Goal: Information Seeking & Learning: Learn about a topic

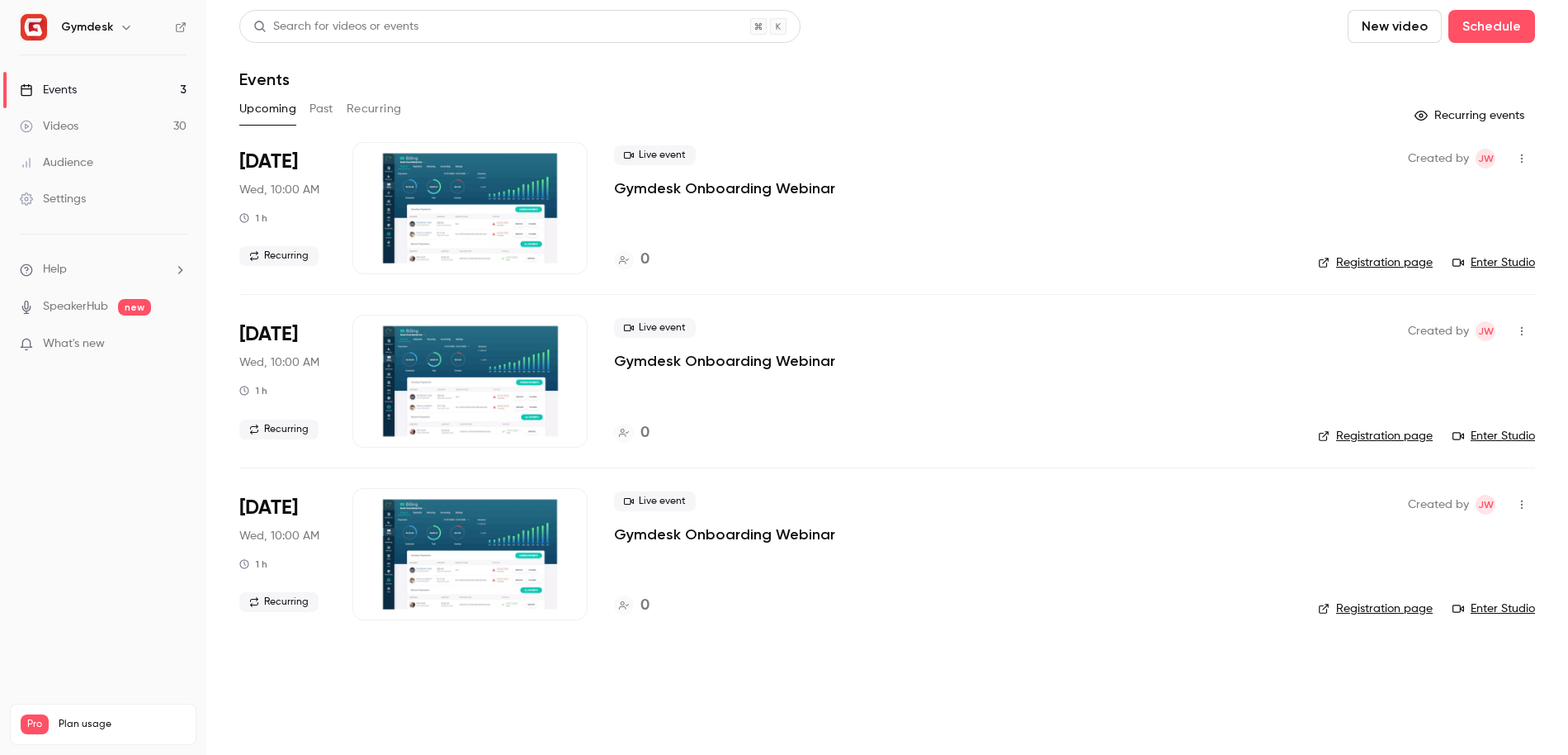
click at [319, 106] on button "Past" at bounding box center [322, 109] width 24 height 27
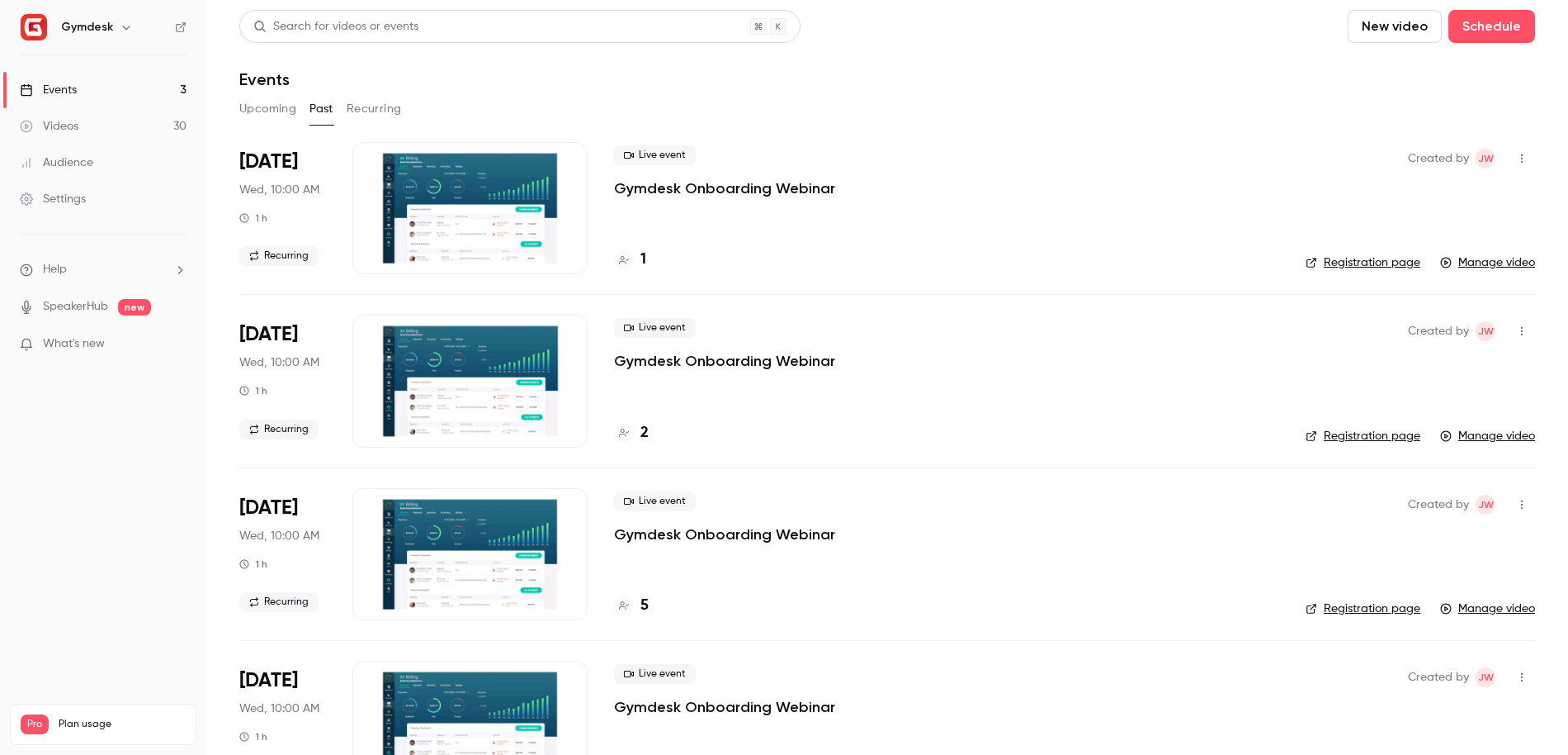
click at [447, 188] on div at bounding box center [470, 208] width 235 height 132
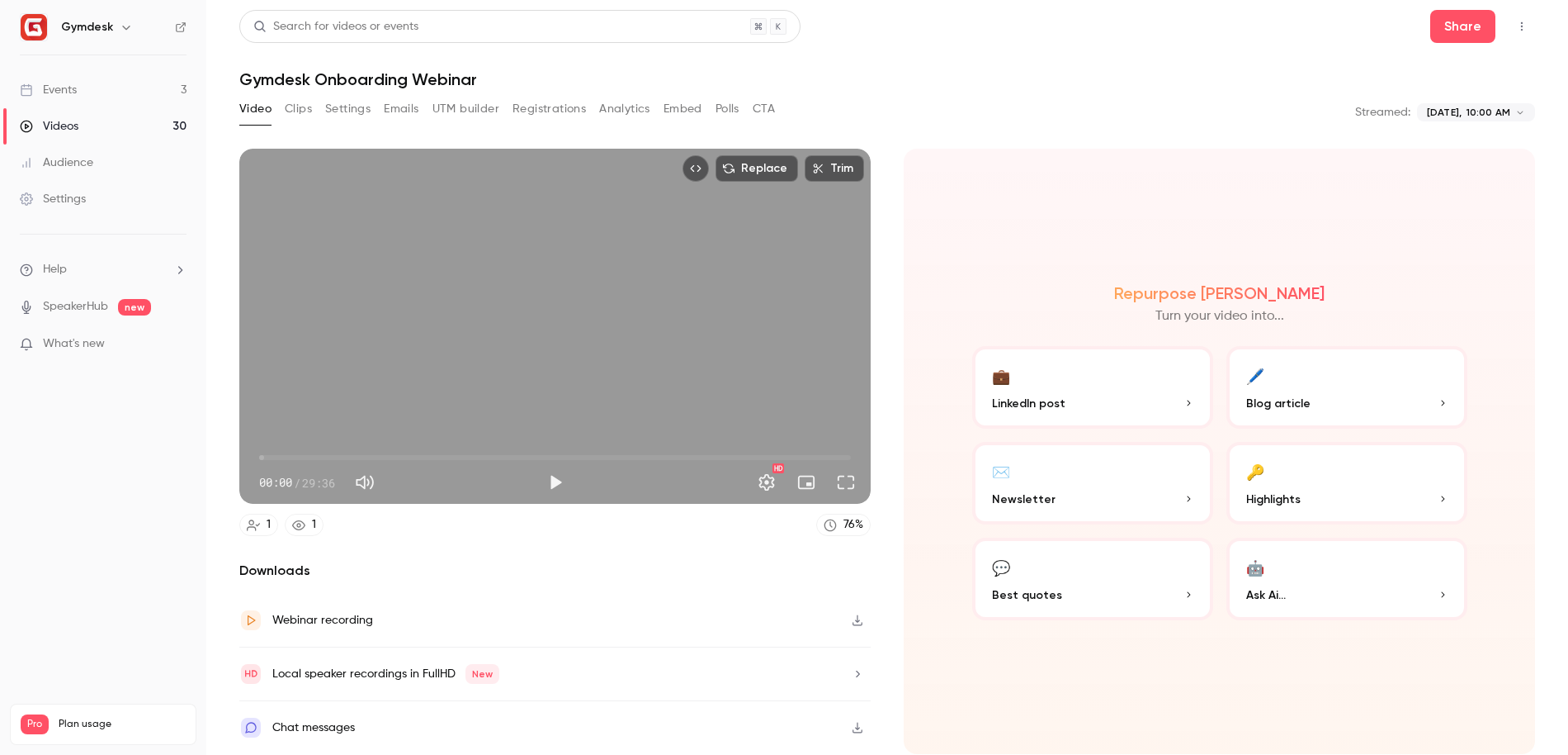
click at [561, 488] on button "Play" at bounding box center [555, 482] width 33 height 33
click at [845, 483] on button "Full screen" at bounding box center [846, 482] width 33 height 33
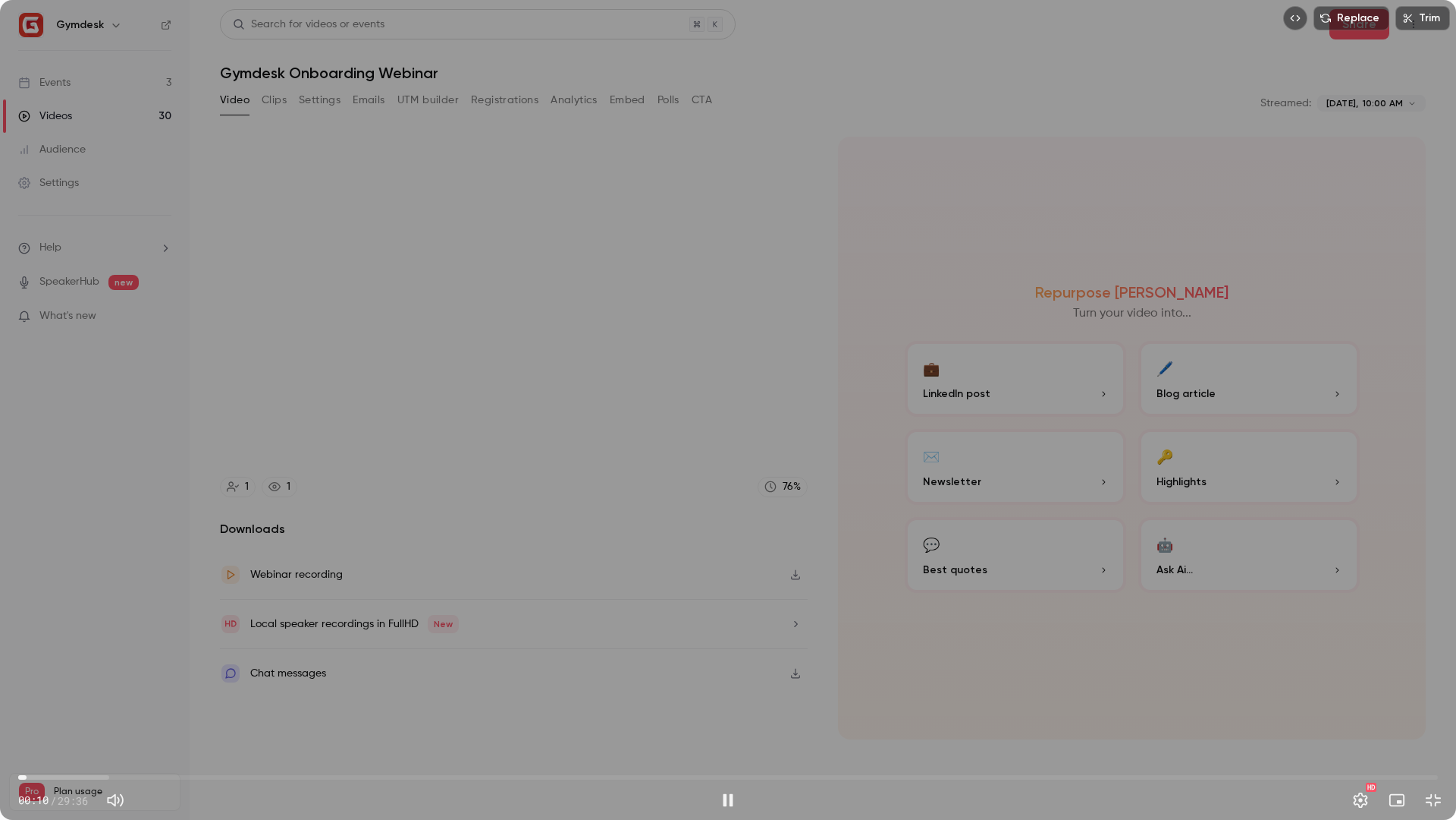
click at [583, 305] on div "Replace Trim 00:10 00:10 / 29:36 HD" at bounding box center [728, 410] width 1456 height 820
click at [610, 330] on div "Replace Trim 00:10 00:10 / 29:36 HD" at bounding box center [728, 410] width 1456 height 820
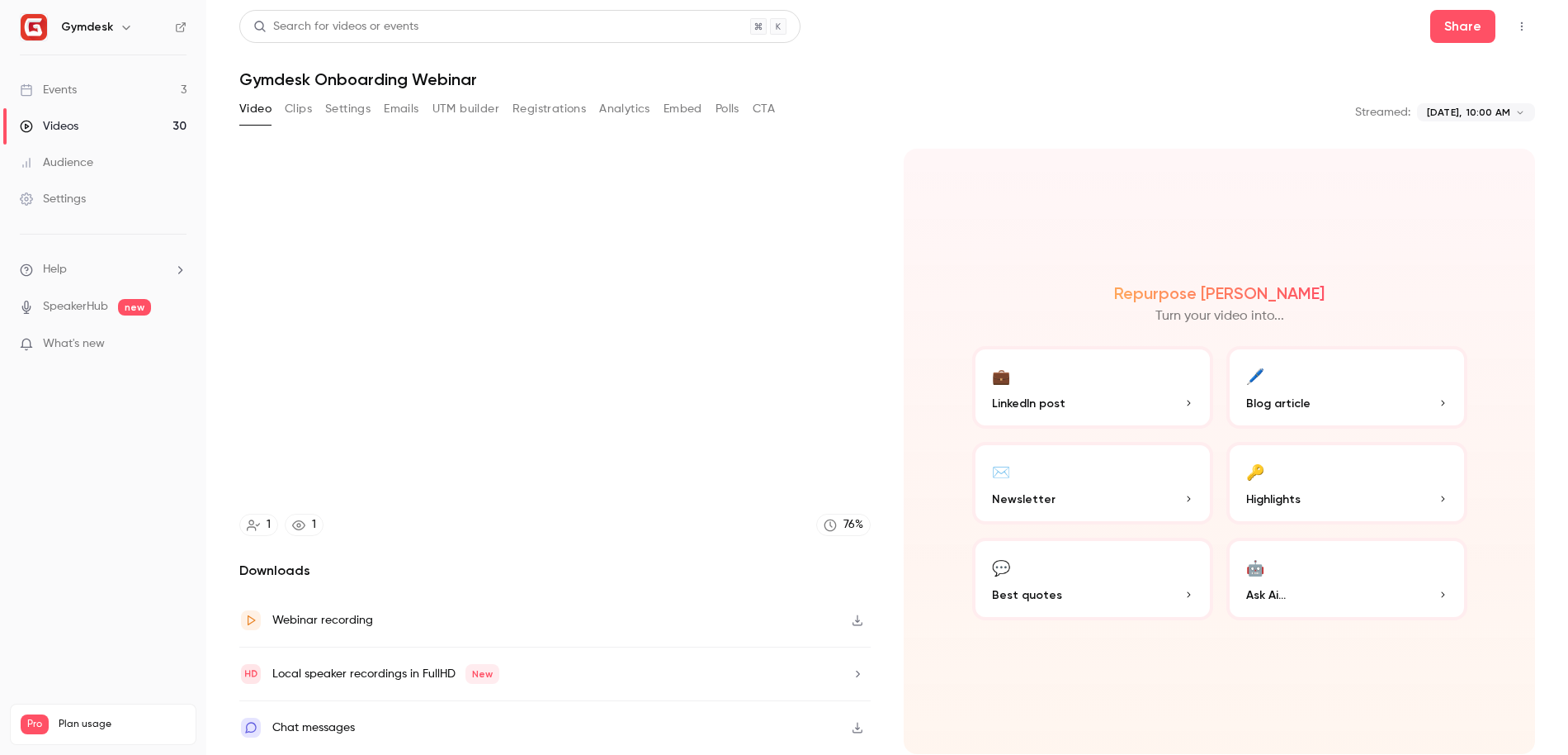
type input "****"
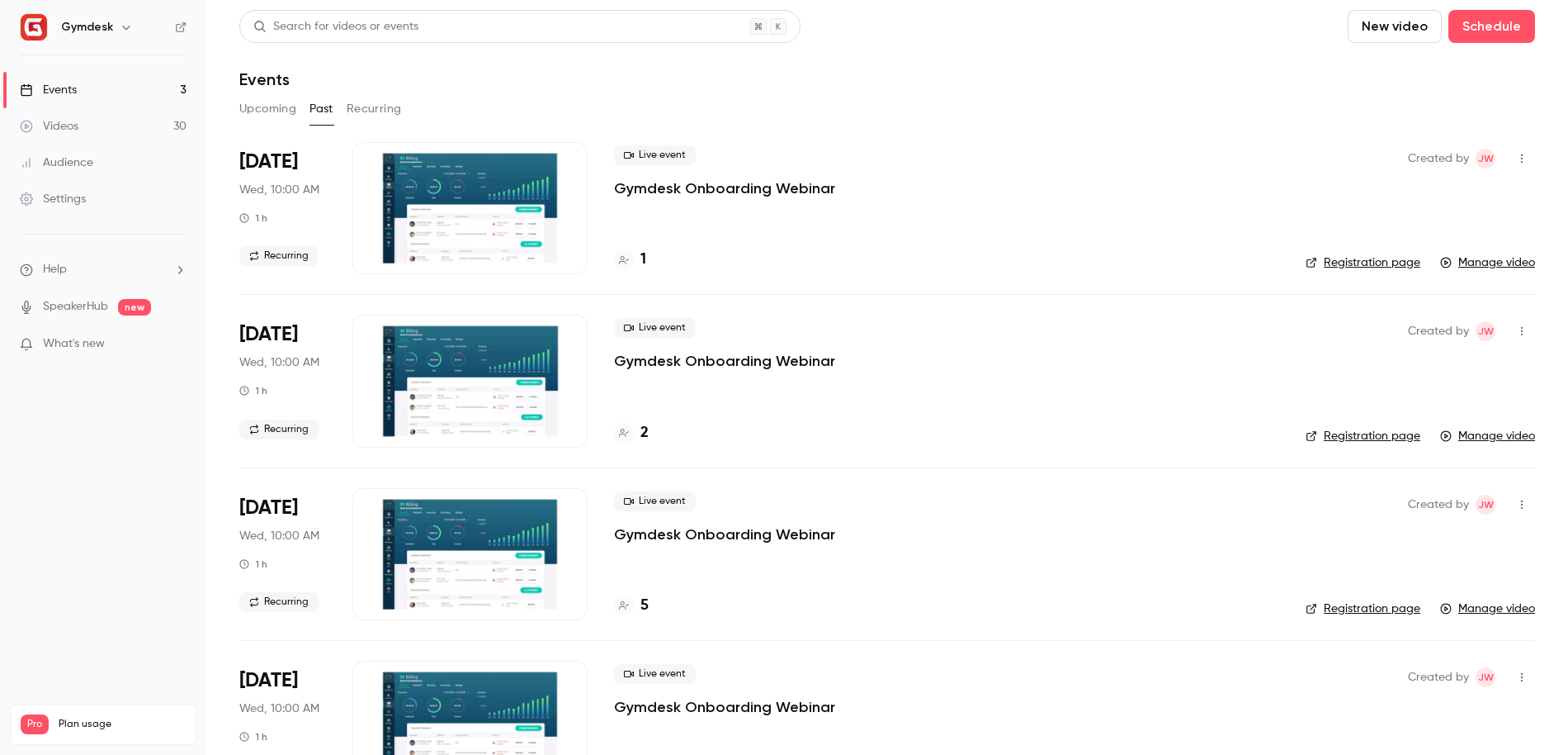
click at [467, 409] on div at bounding box center [470, 381] width 235 height 132
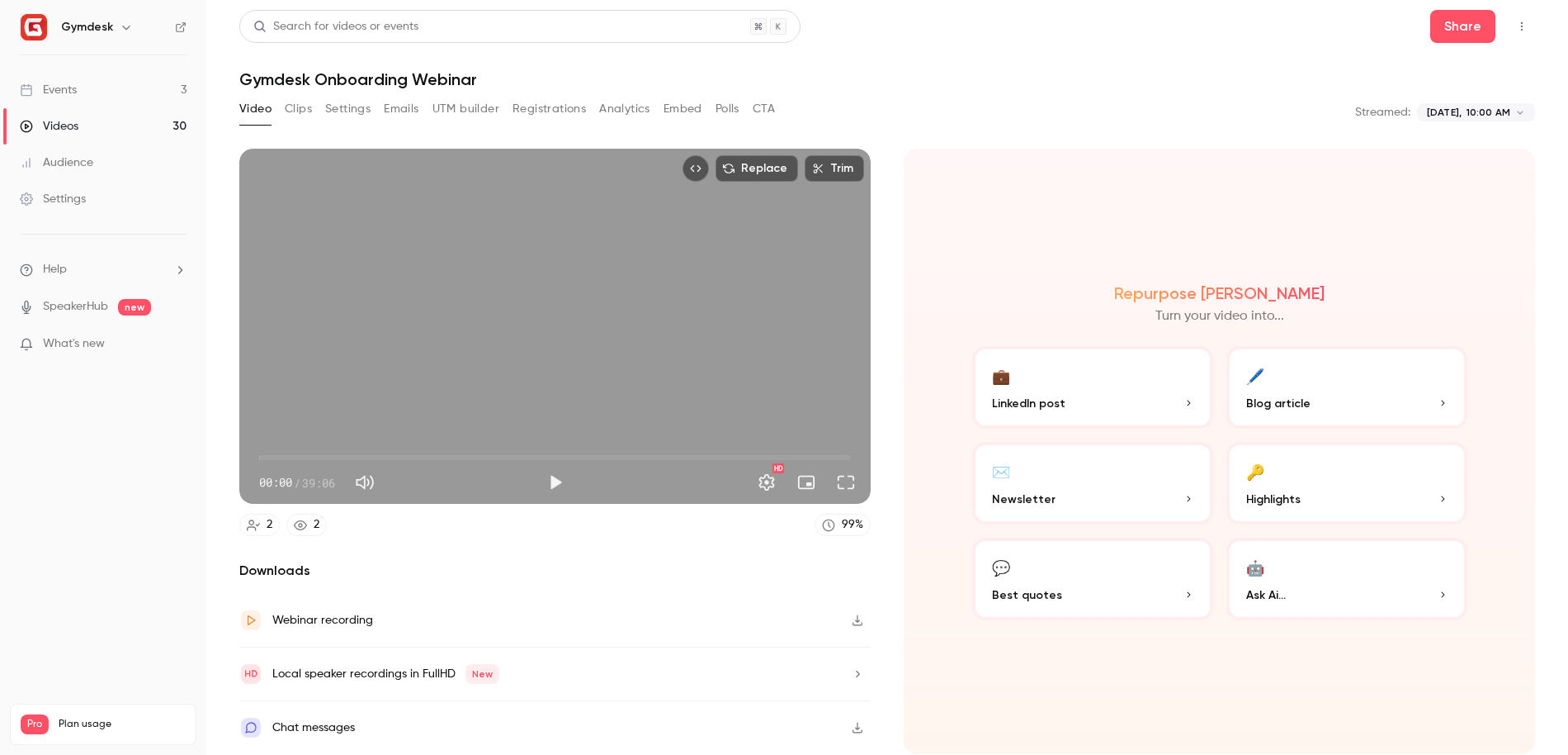
click at [559, 483] on button "Play" at bounding box center [555, 482] width 33 height 33
click at [849, 485] on button "Full screen" at bounding box center [846, 482] width 33 height 33
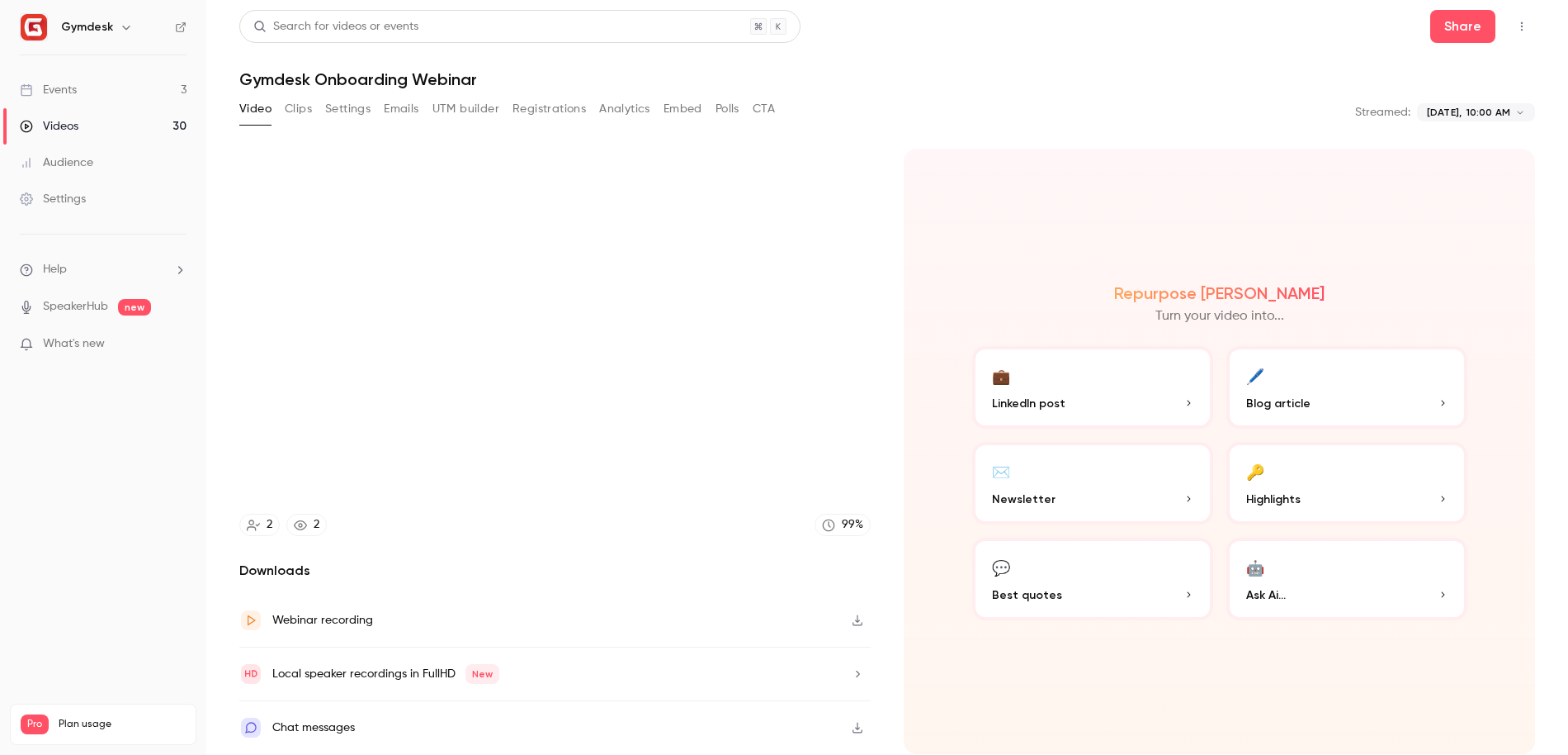
type input "****"
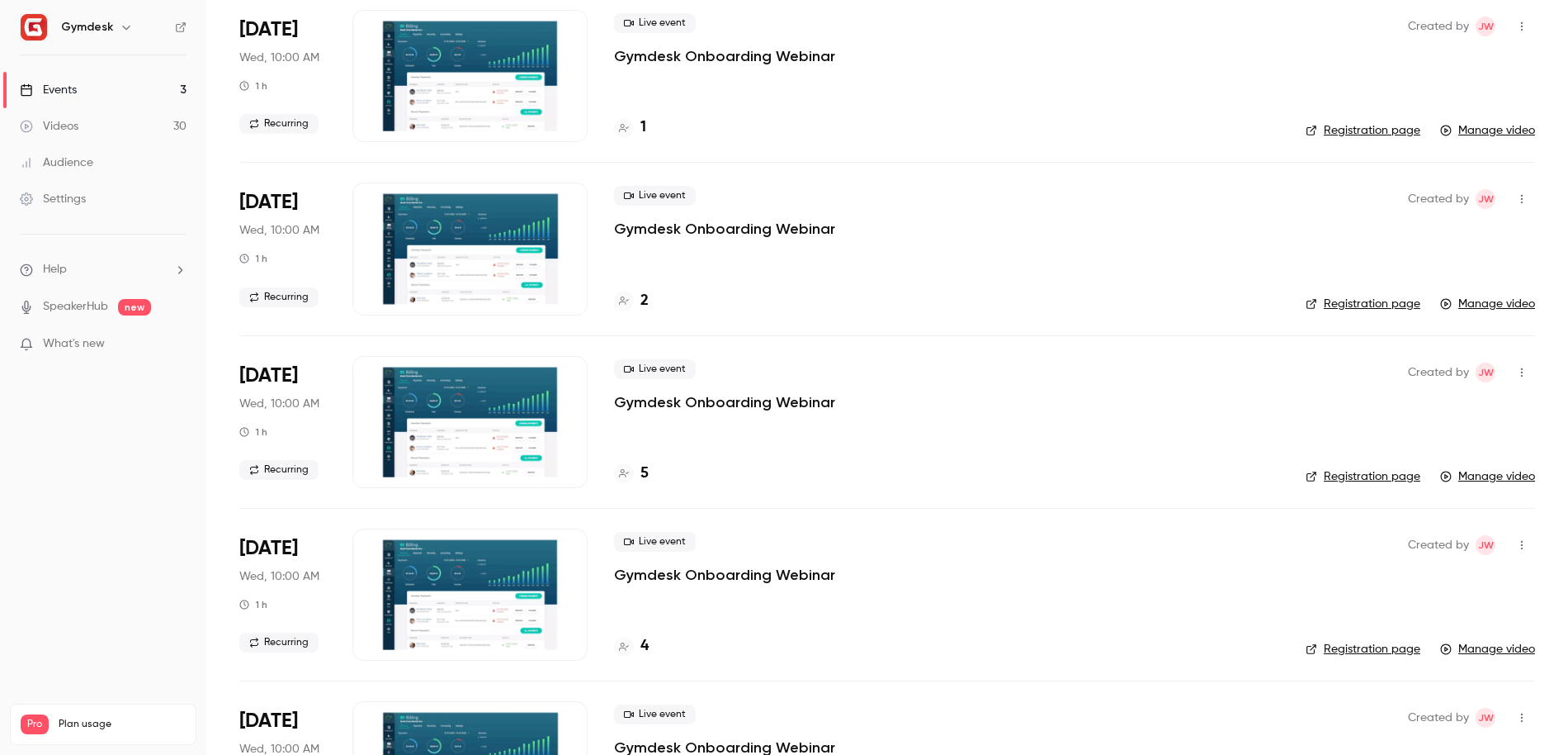
scroll to position [179, 0]
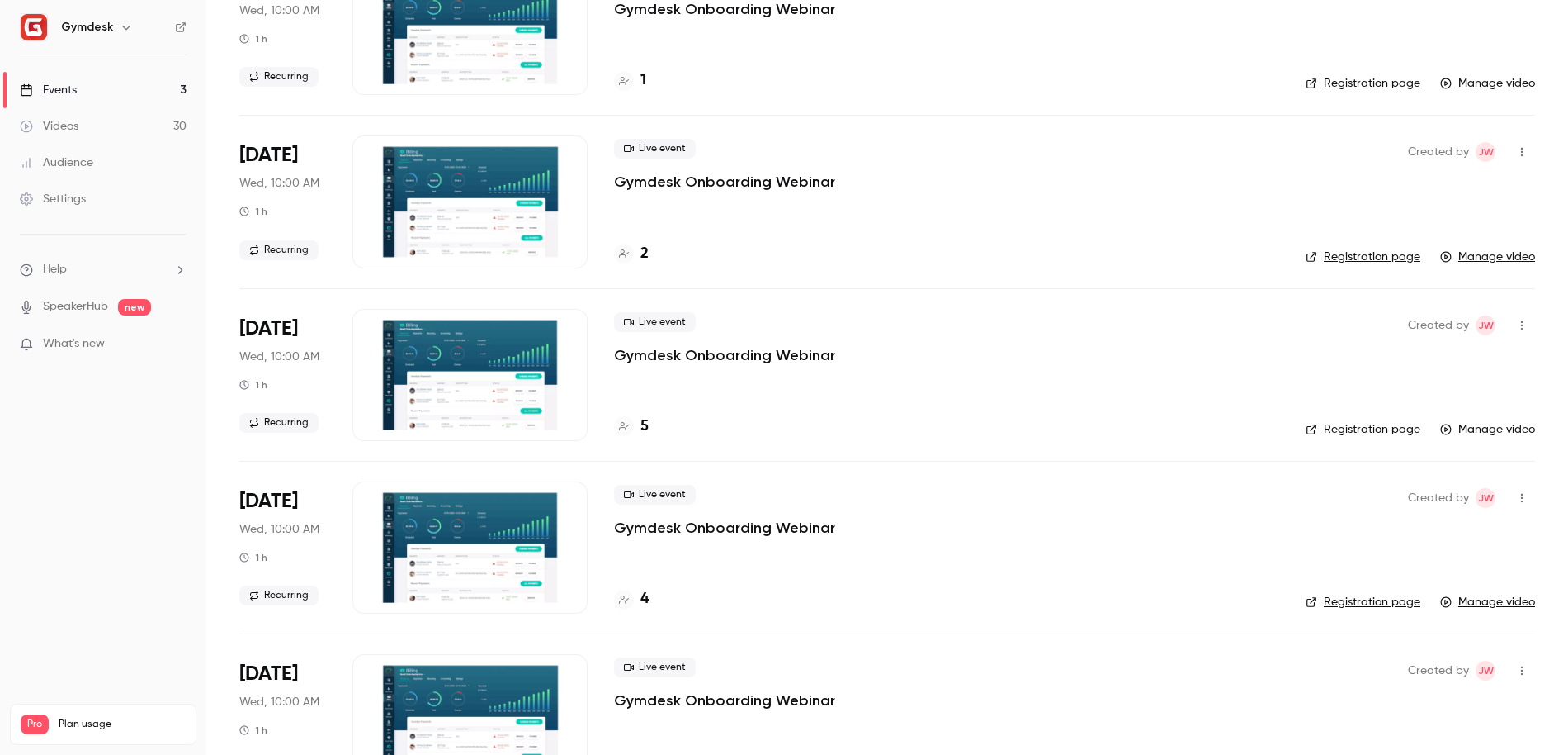
click at [477, 572] on div at bounding box center [470, 547] width 235 height 132
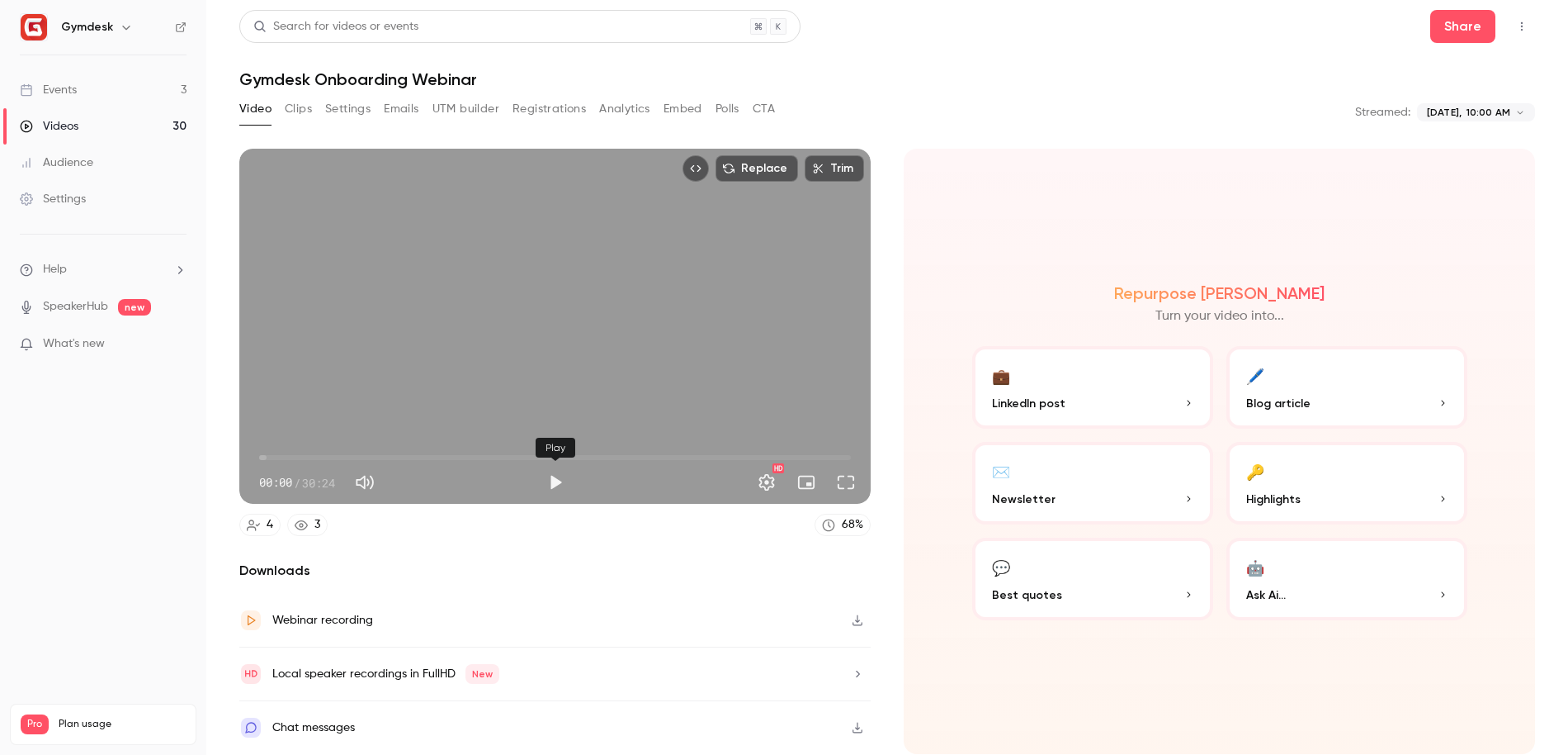
click at [556, 487] on button "Play" at bounding box center [555, 482] width 33 height 33
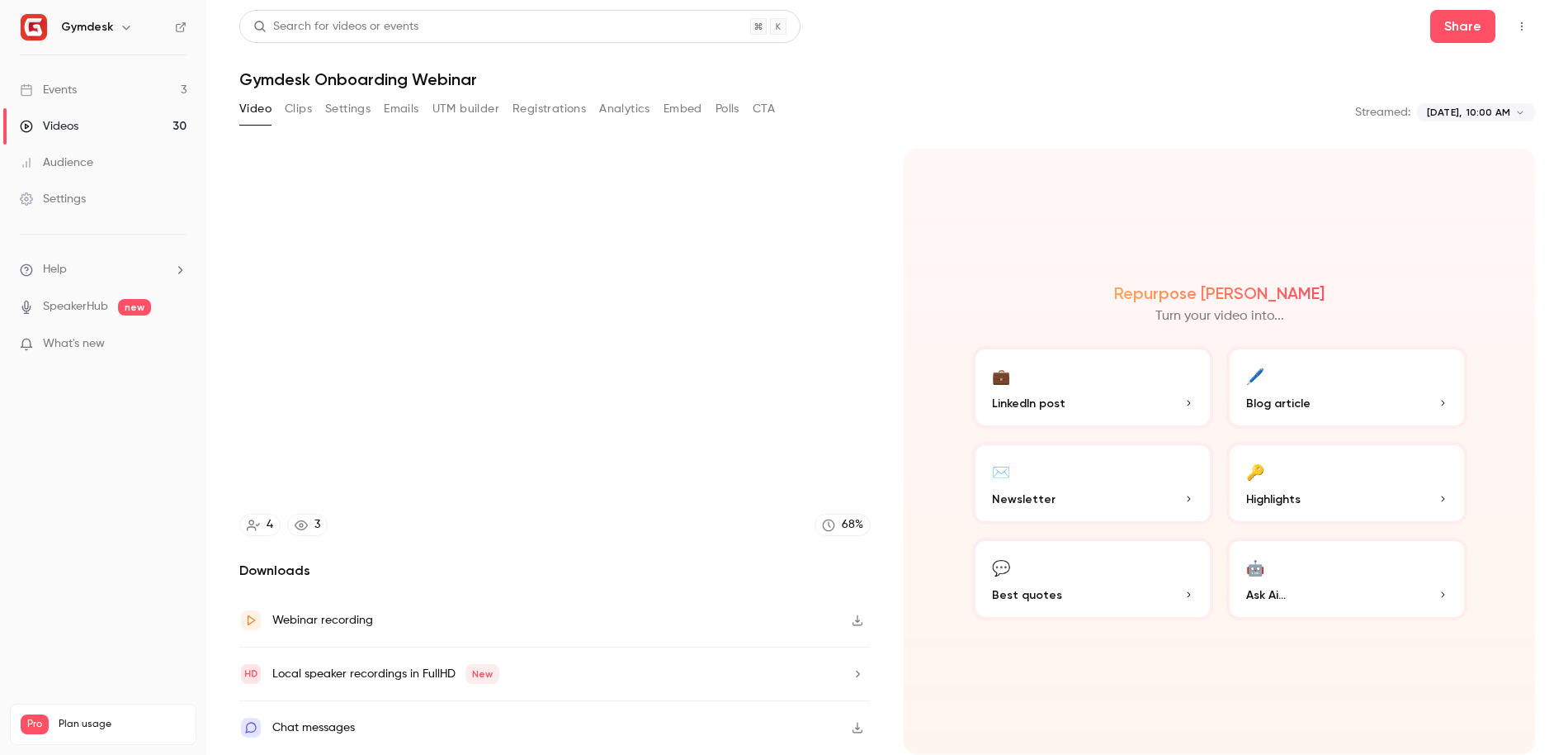
type input "***"
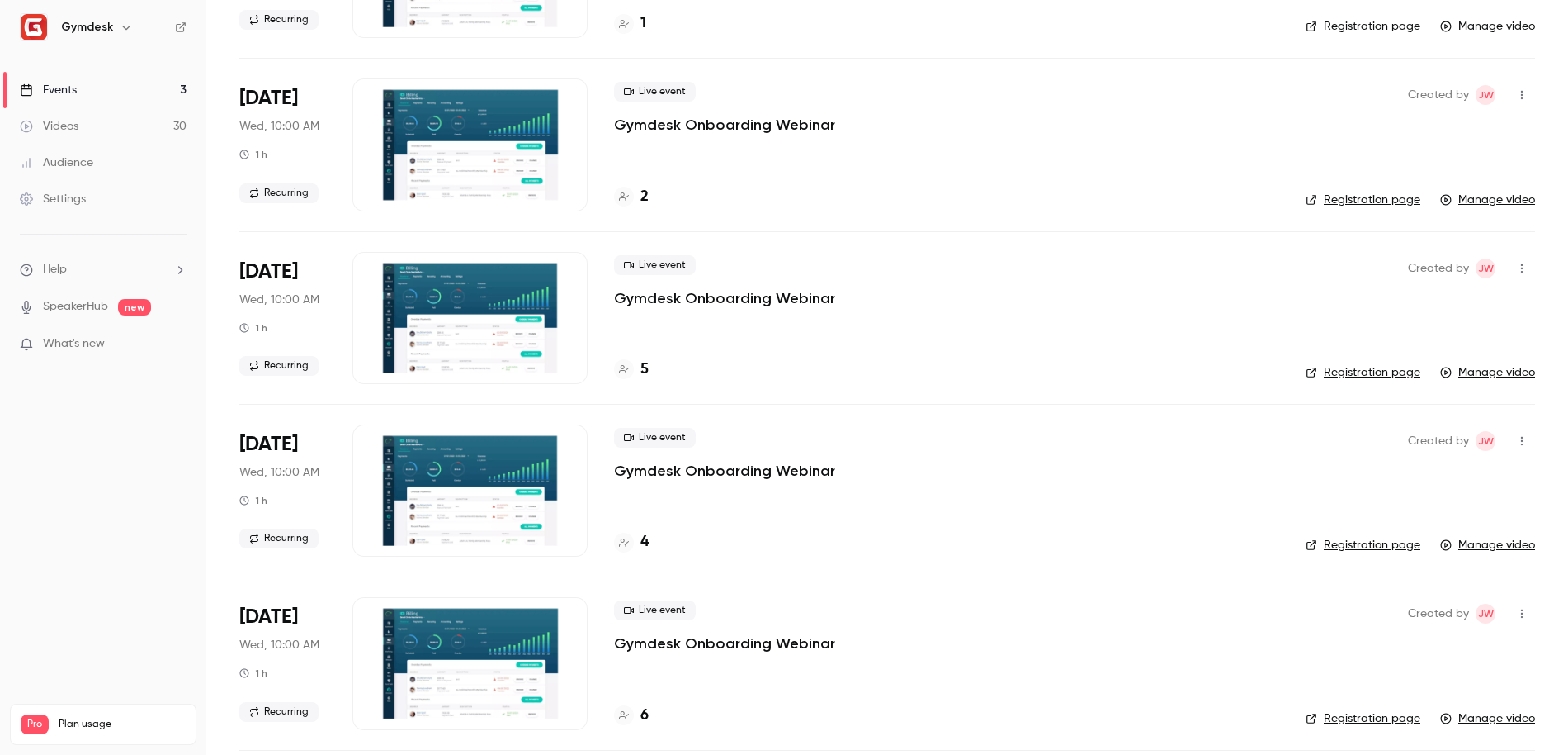
scroll to position [241, 0]
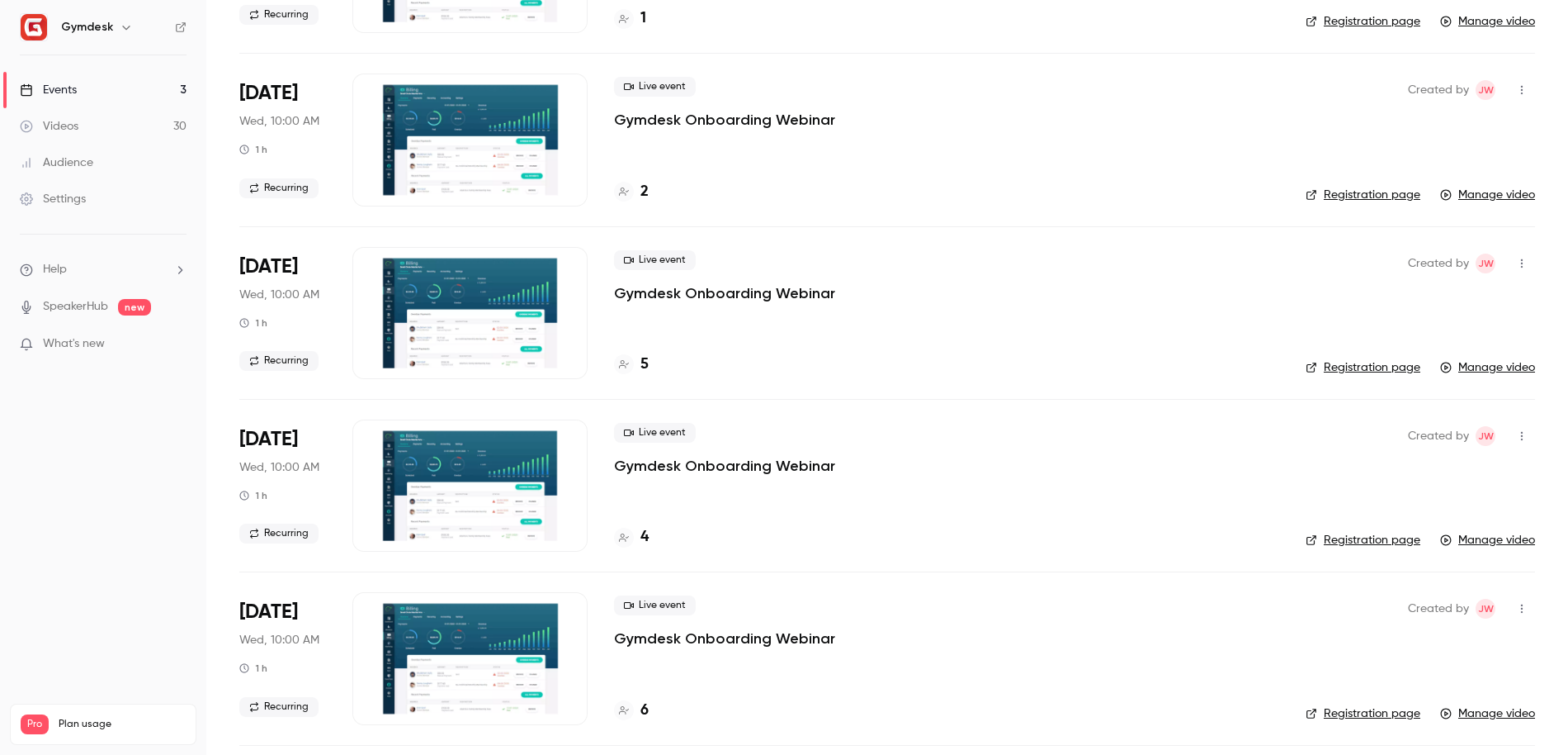
click at [465, 490] on div at bounding box center [470, 485] width 235 height 132
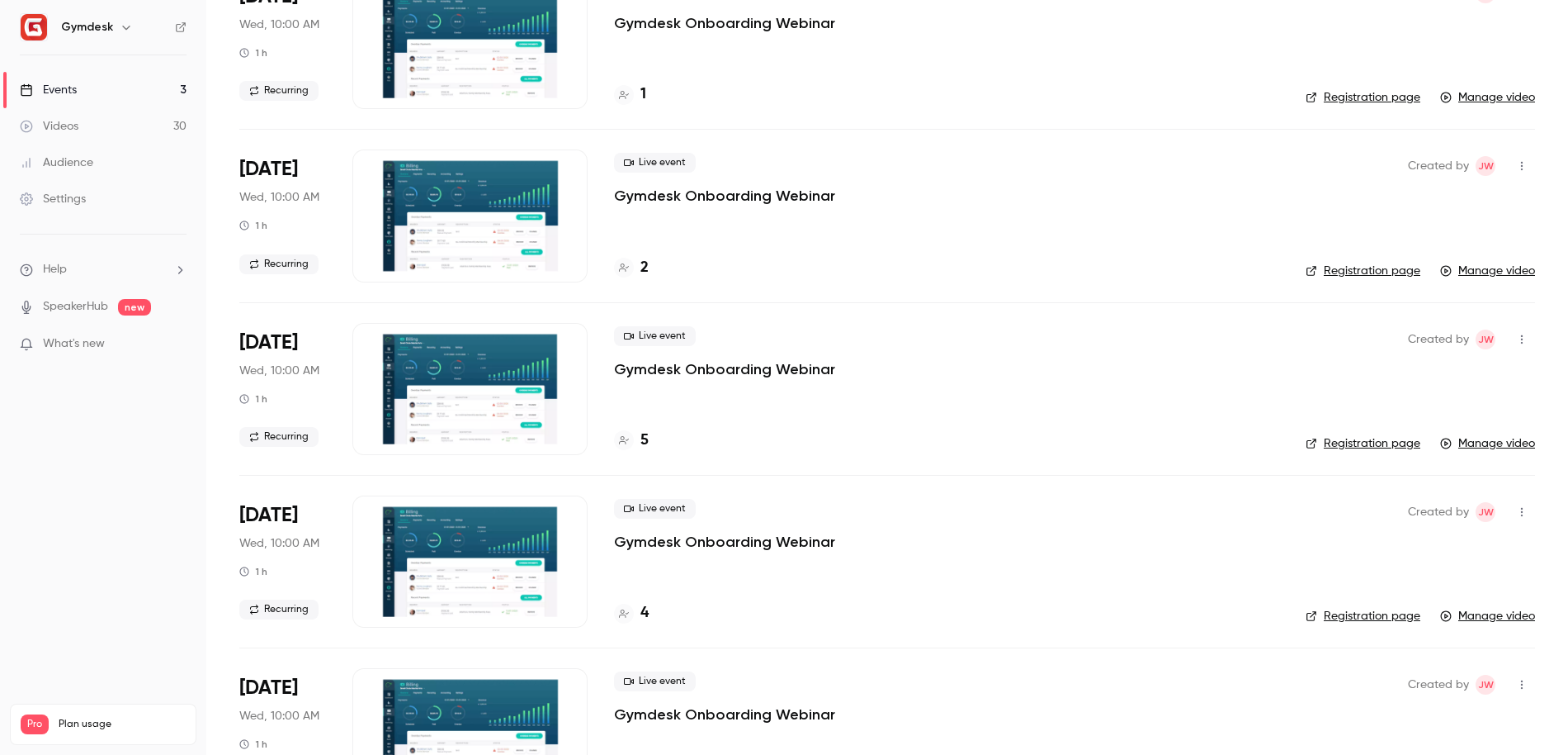
scroll to position [216, 0]
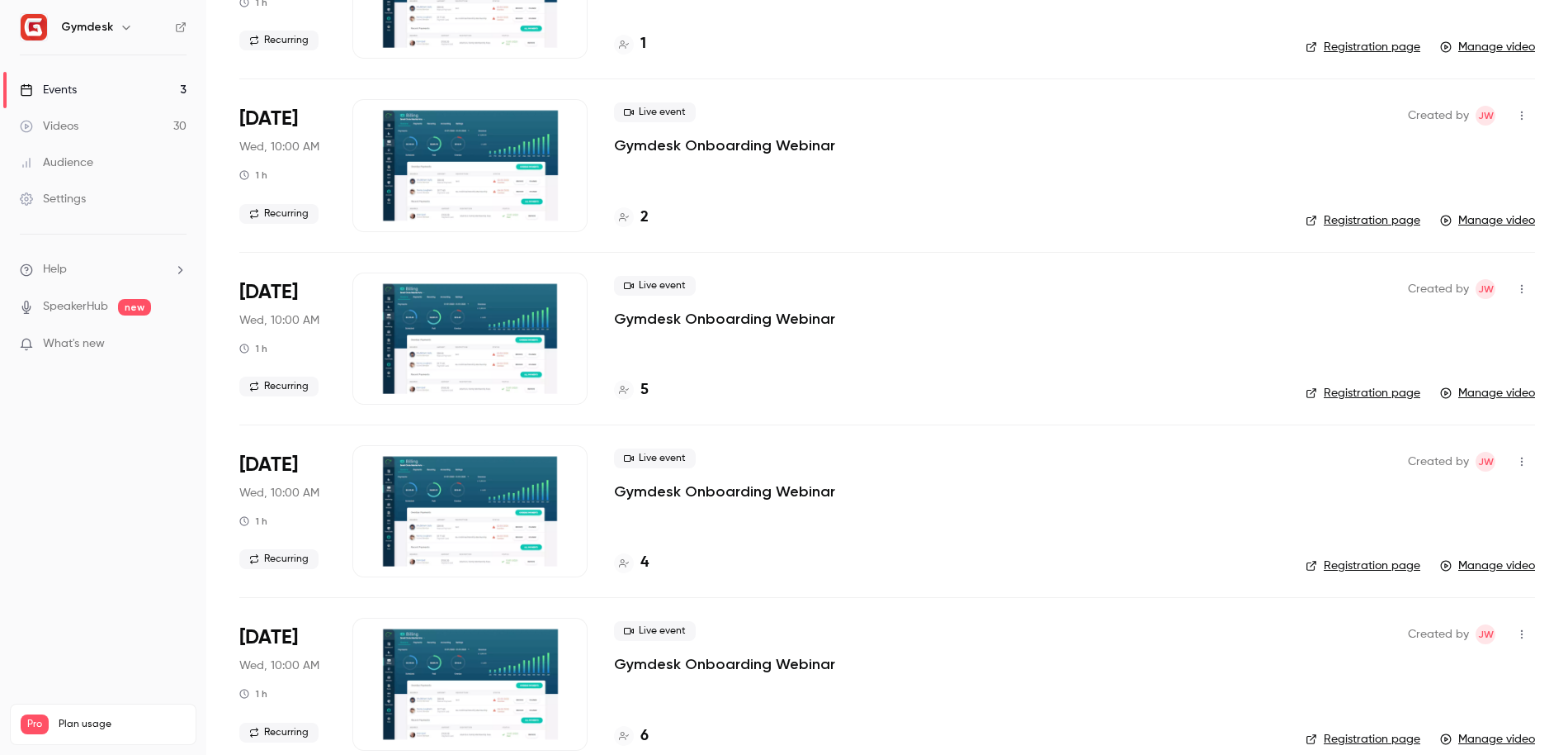
click at [442, 528] on div at bounding box center [470, 511] width 235 height 132
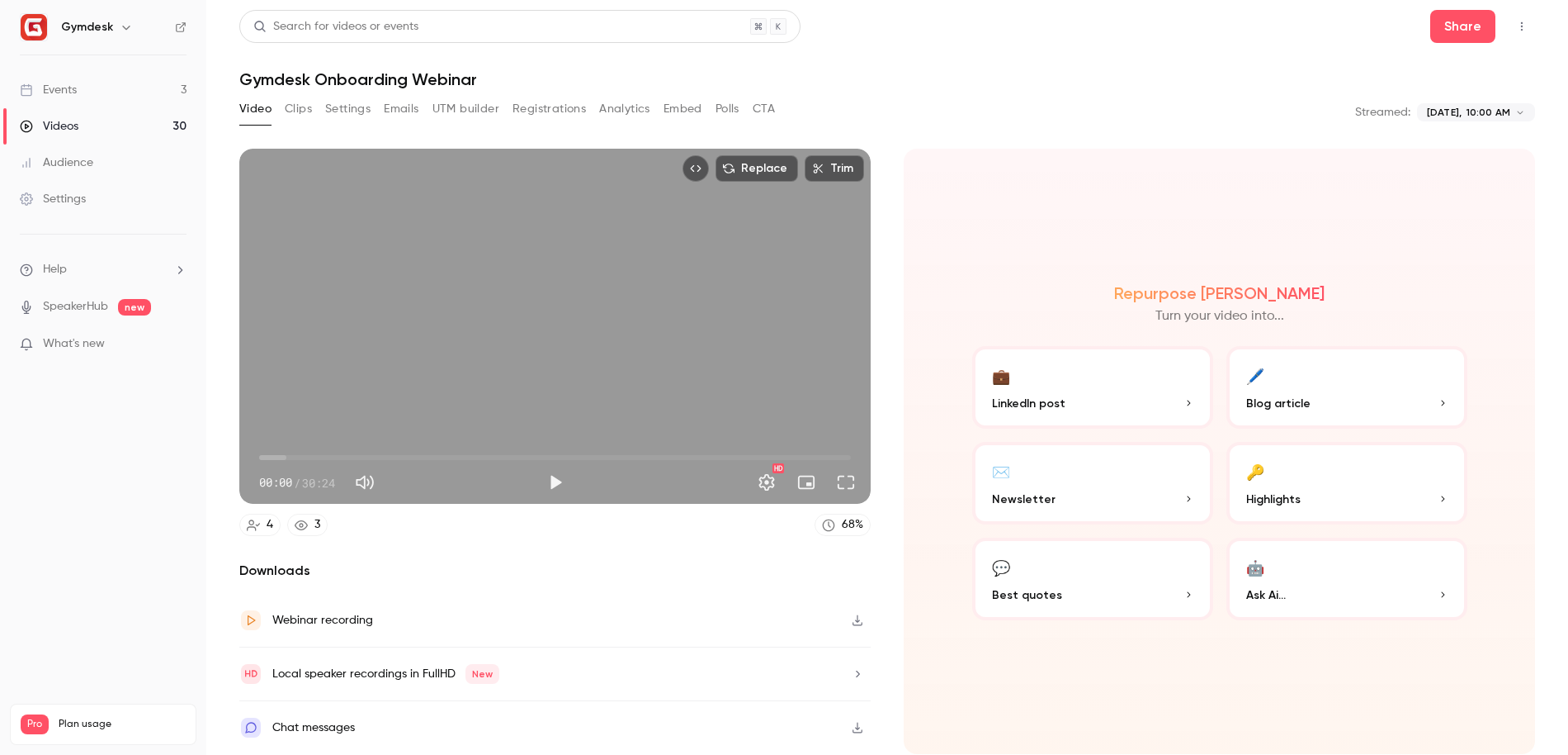
click at [556, 494] on button "Play" at bounding box center [555, 482] width 33 height 33
type input "***"
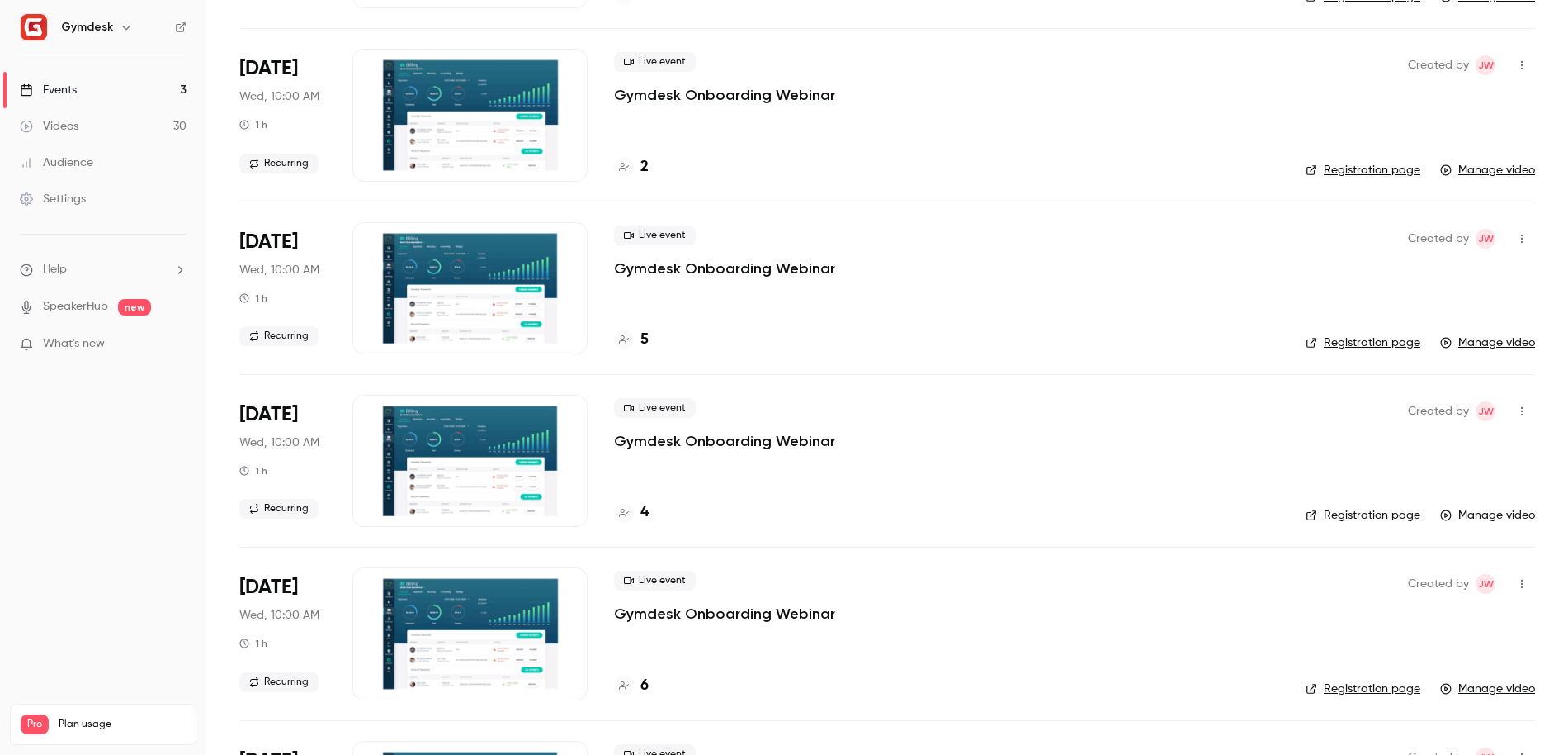
scroll to position [289, 0]
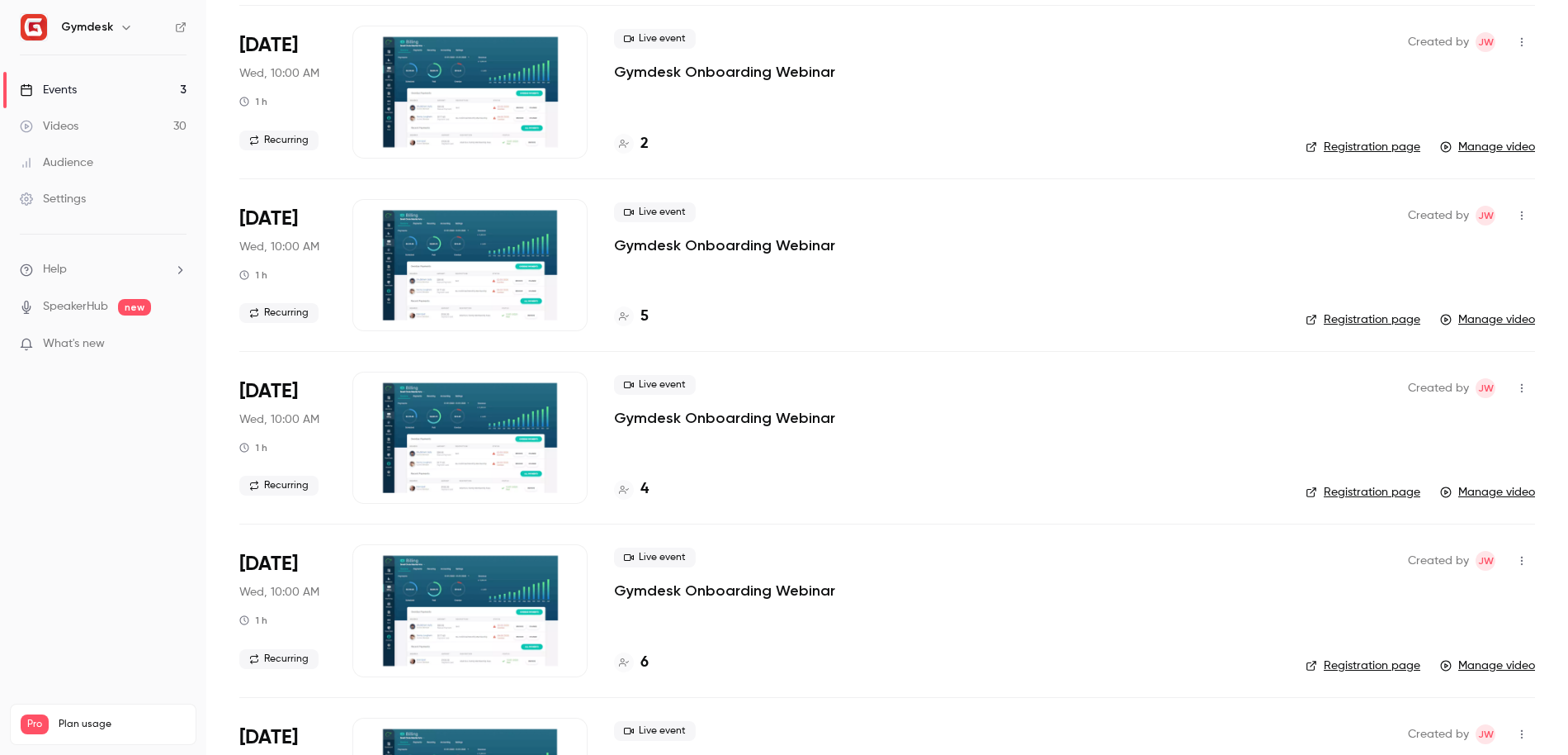
click at [472, 446] on div at bounding box center [470, 437] width 235 height 132
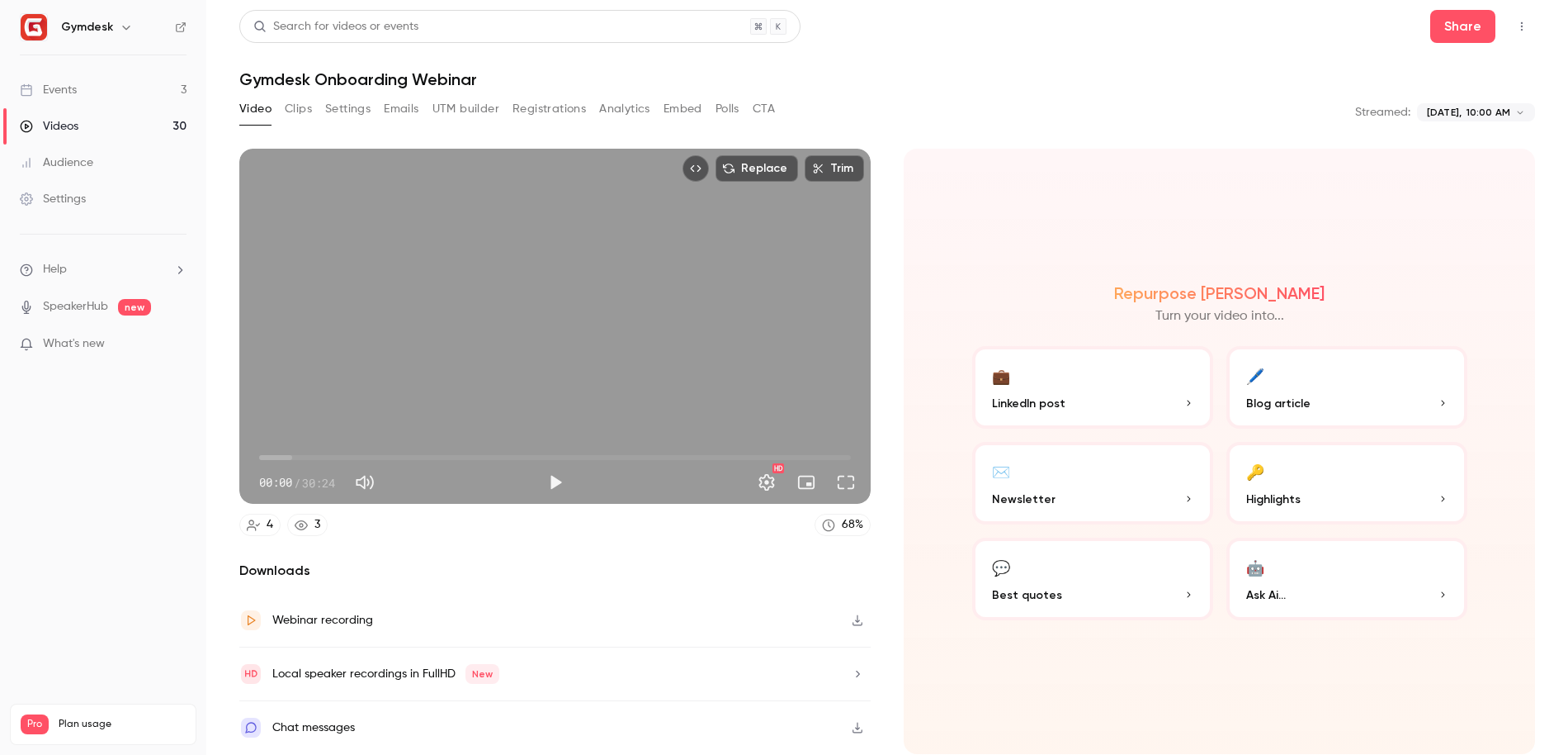
click at [553, 496] on button "Play" at bounding box center [555, 482] width 33 height 33
click at [555, 482] on button "Pause" at bounding box center [555, 482] width 33 height 33
click at [555, 482] on button "Play" at bounding box center [555, 482] width 33 height 33
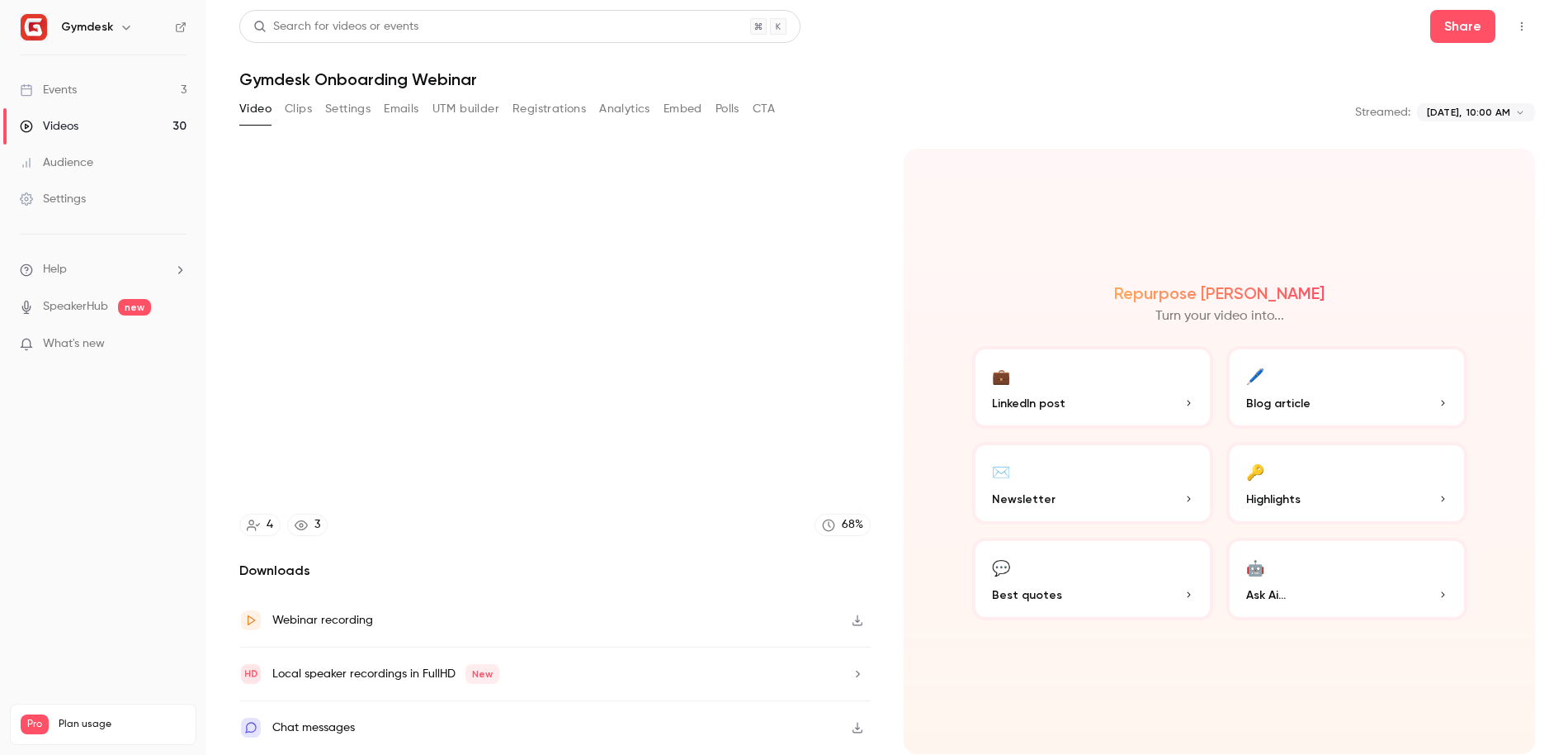
type input "***"
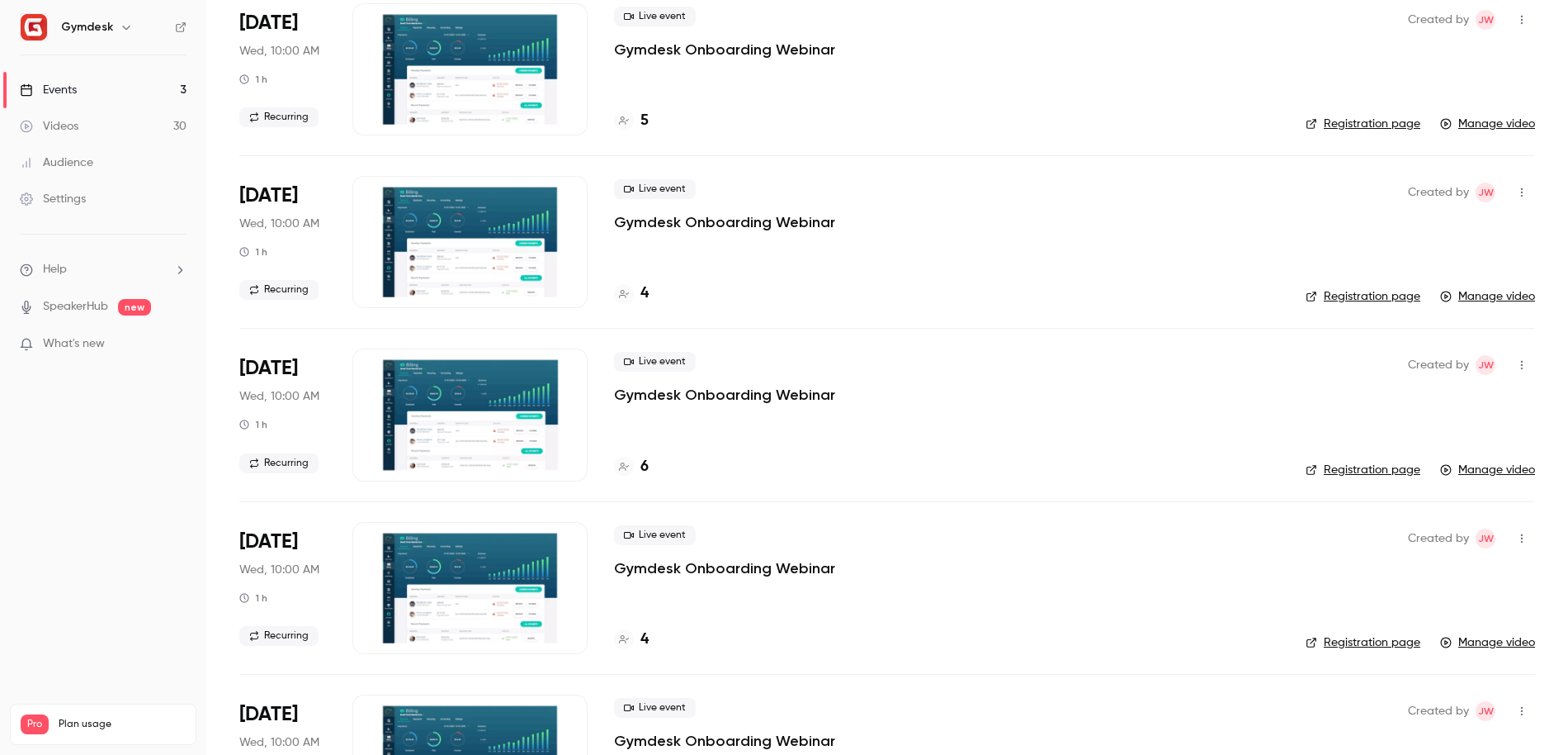
scroll to position [514, 0]
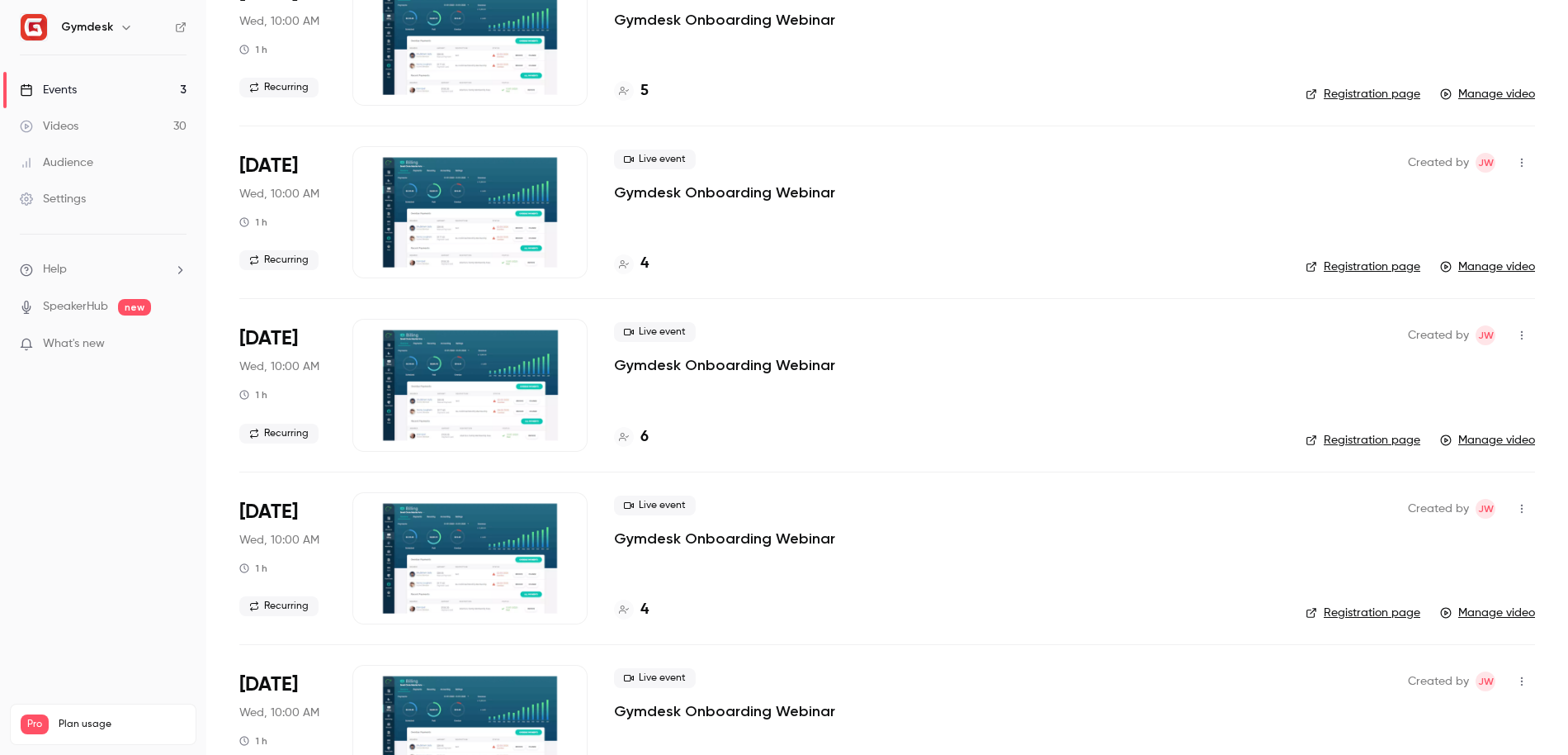
click at [465, 388] on div at bounding box center [470, 384] width 235 height 132
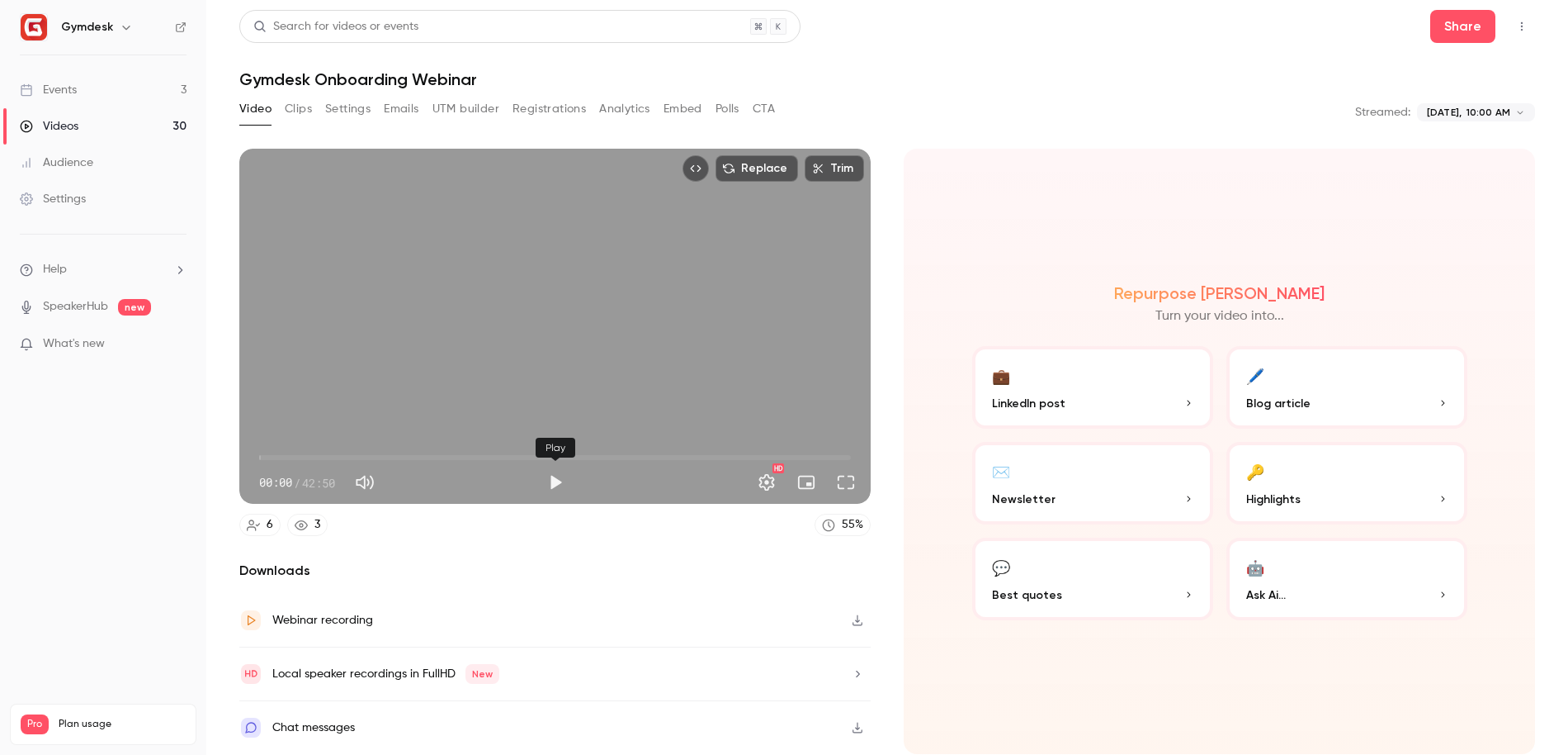
click at [559, 474] on button "Play" at bounding box center [555, 482] width 33 height 33
click at [606, 308] on div "Replace Trim 02:38 02:38 / 42:50 HD" at bounding box center [555, 326] width 631 height 355
click at [586, 356] on div "Replace Trim 02:38 02:38 / 42:50 HD" at bounding box center [555, 326] width 631 height 355
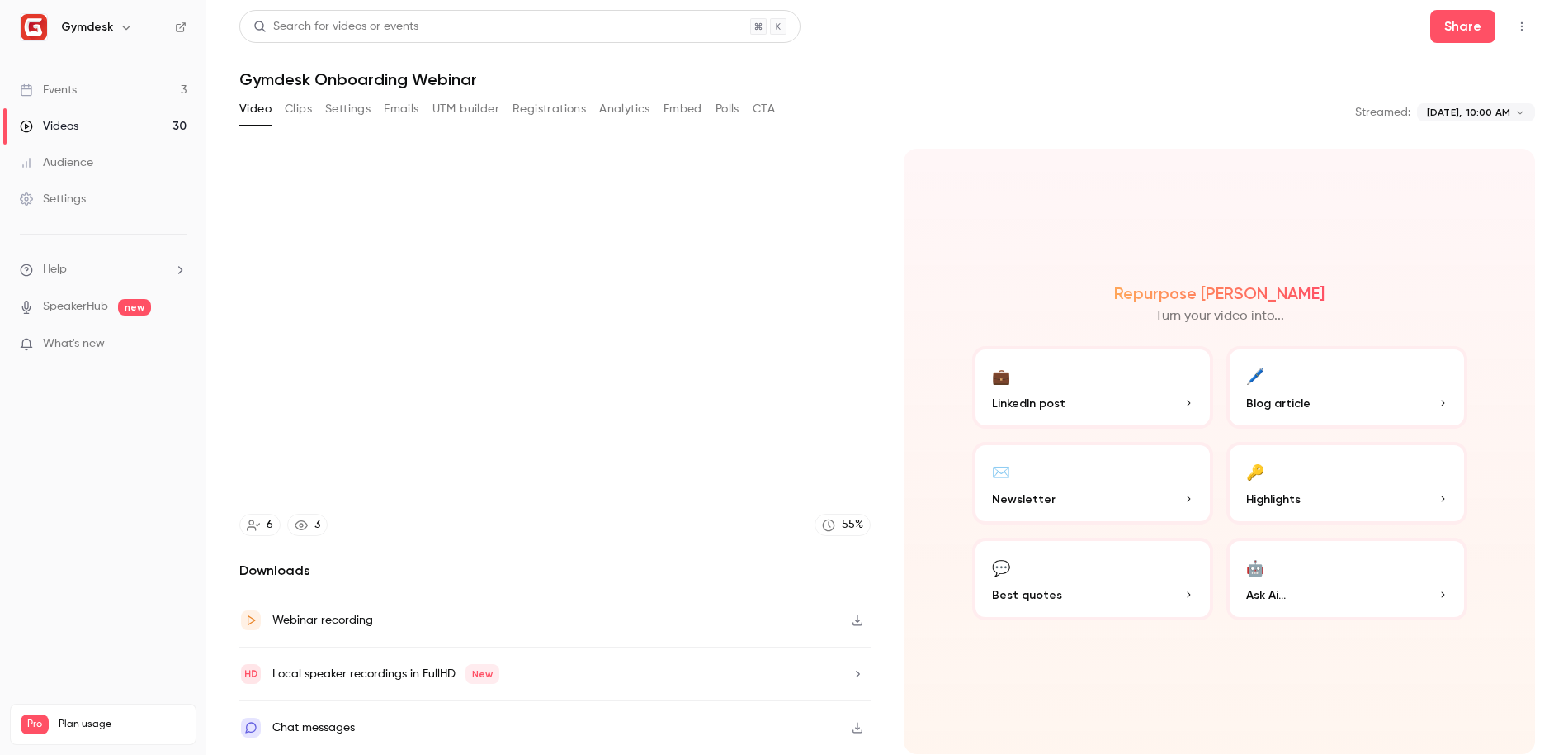
click at [327, 616] on div "Webinar recording" at bounding box center [323, 620] width 101 height 20
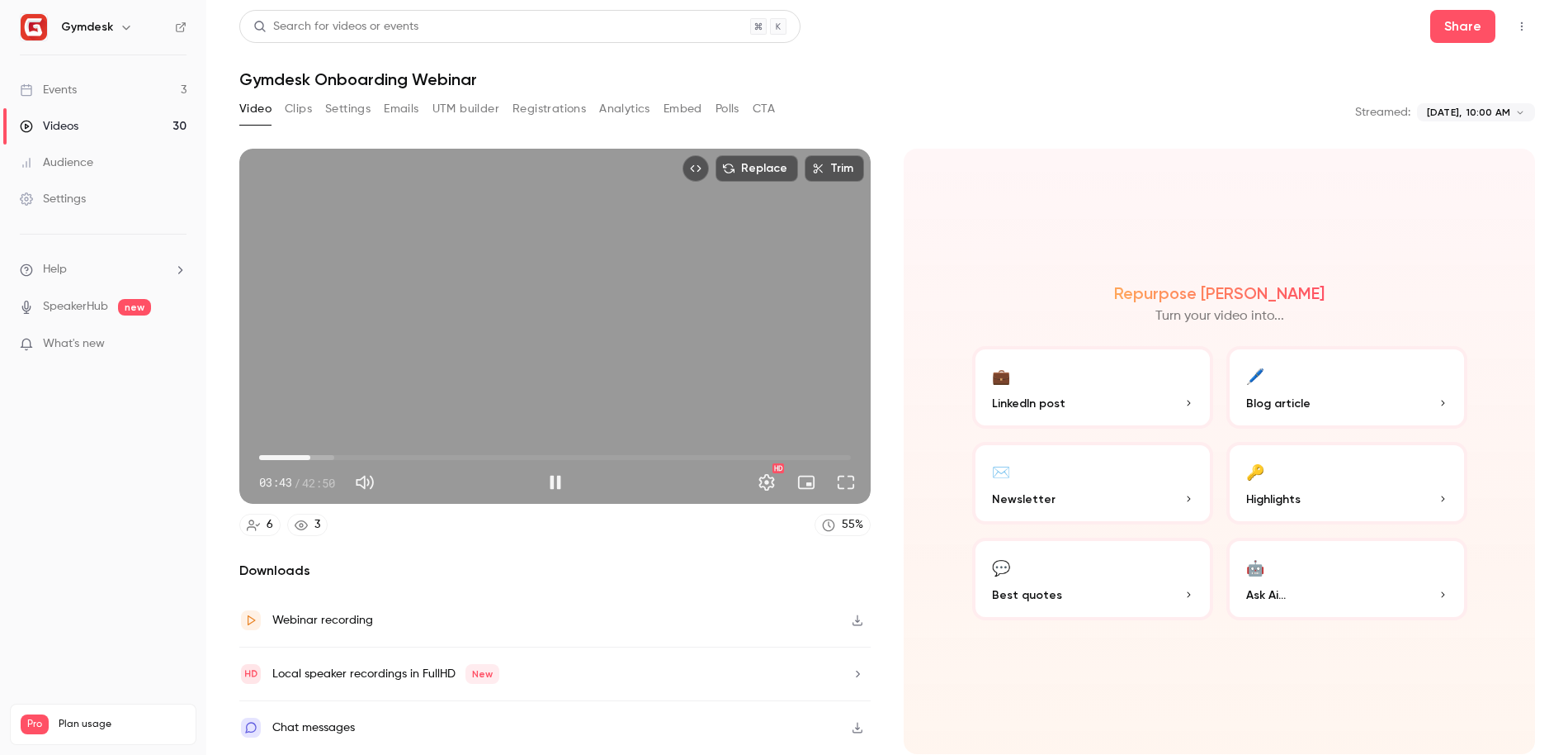
click at [536, 326] on div "Replace Trim 03:43 03:43 / 42:50 HD" at bounding box center [555, 326] width 631 height 355
type input "*****"
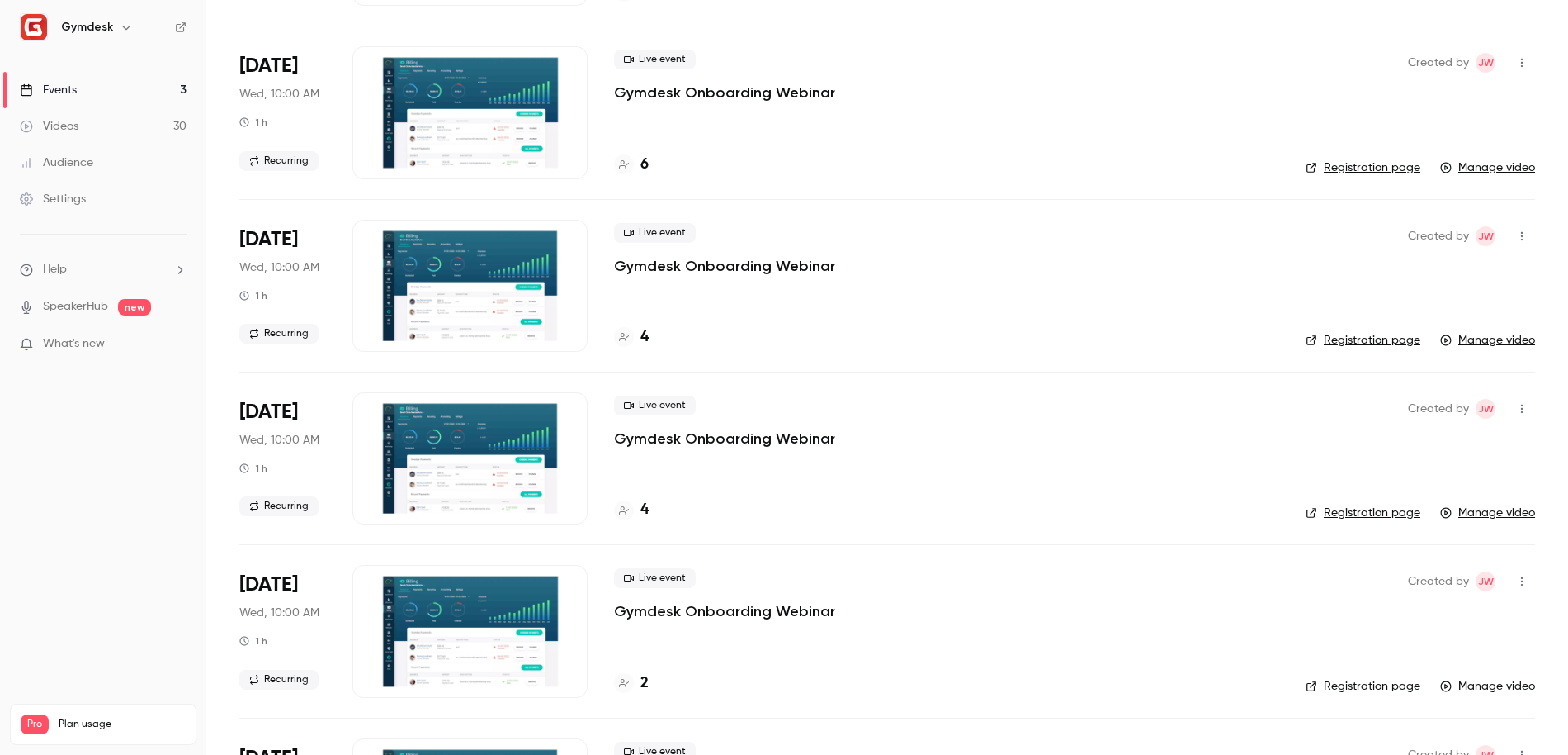
scroll to position [1207, 0]
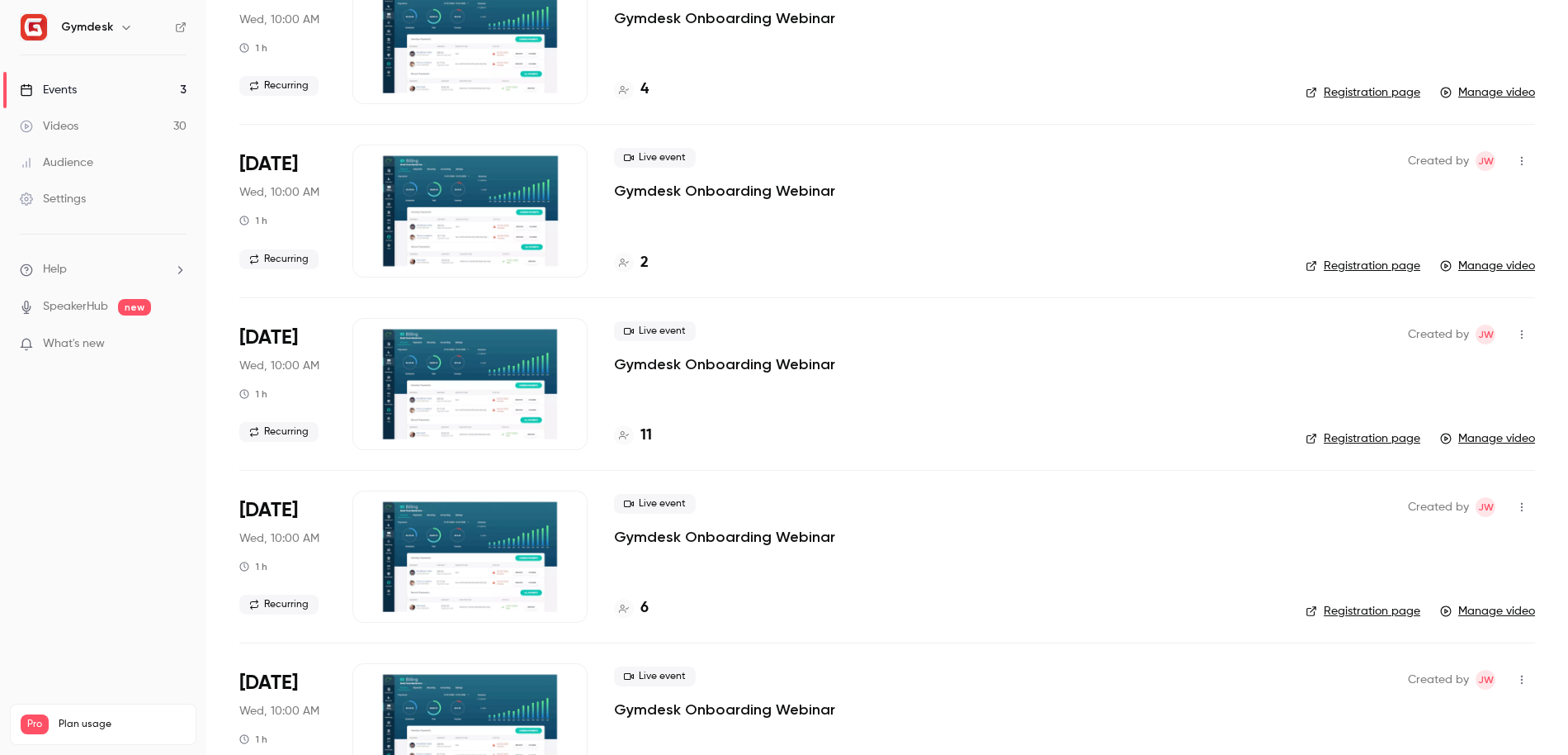
click at [462, 383] on div at bounding box center [470, 383] width 235 height 132
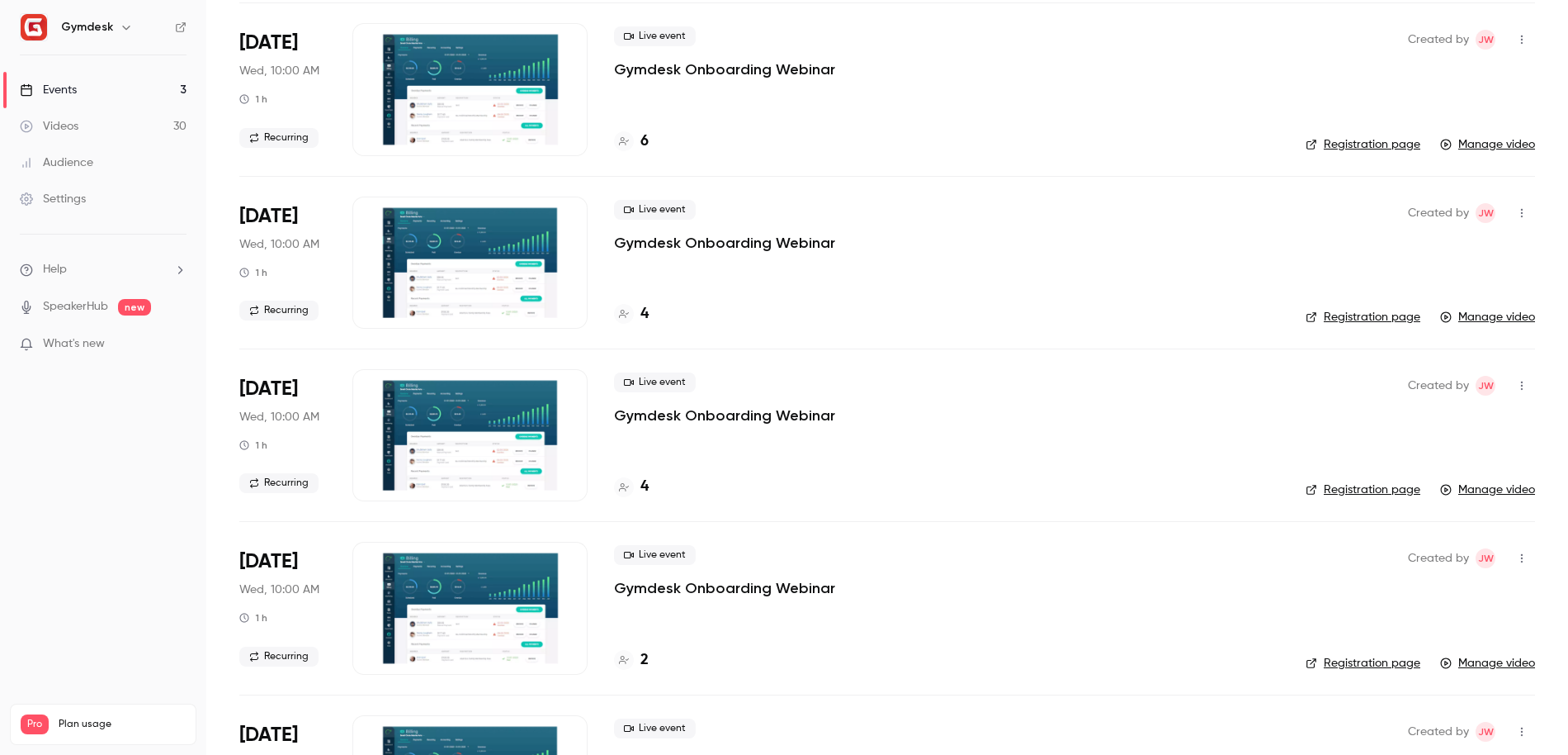
scroll to position [1007, 0]
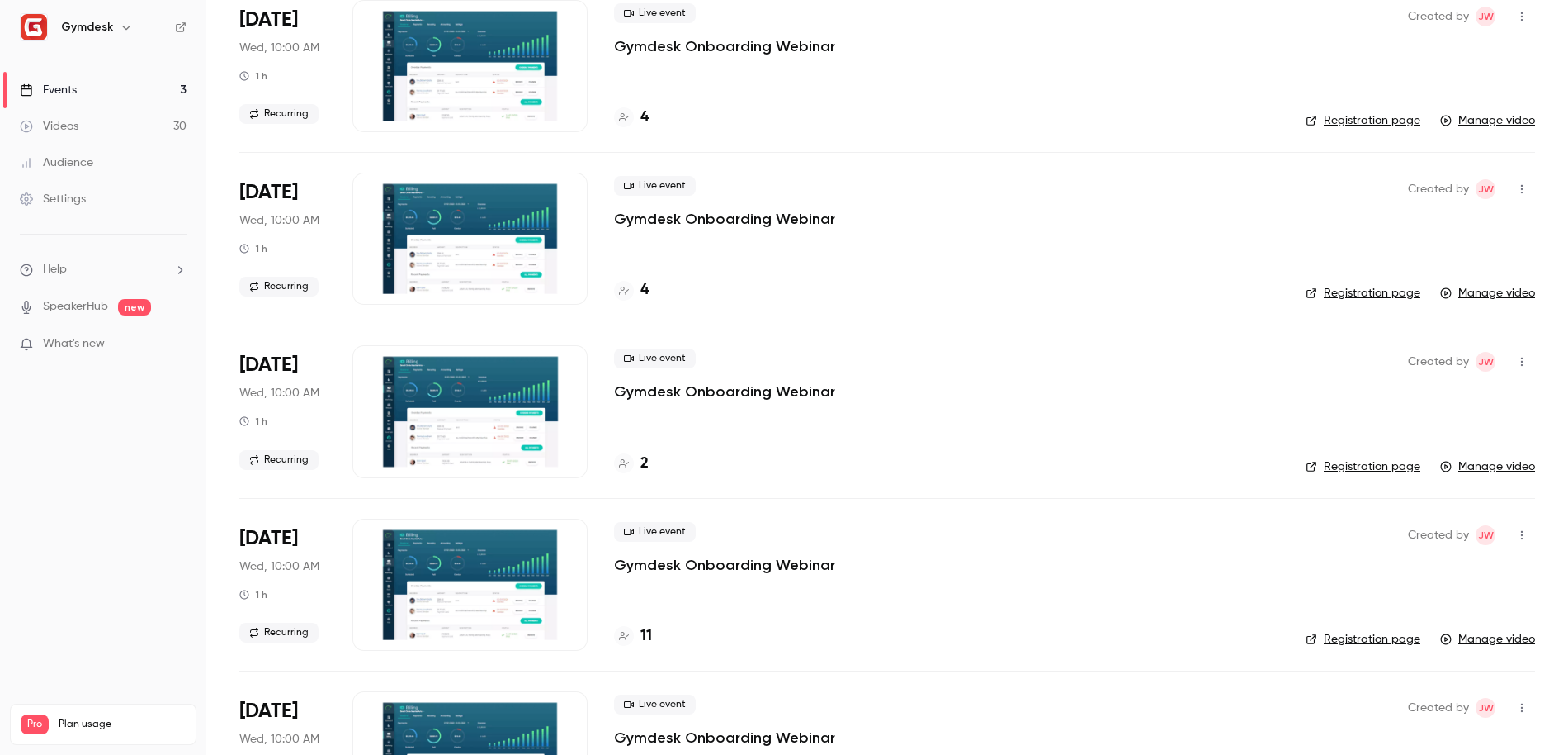
click at [461, 586] on div at bounding box center [470, 584] width 235 height 132
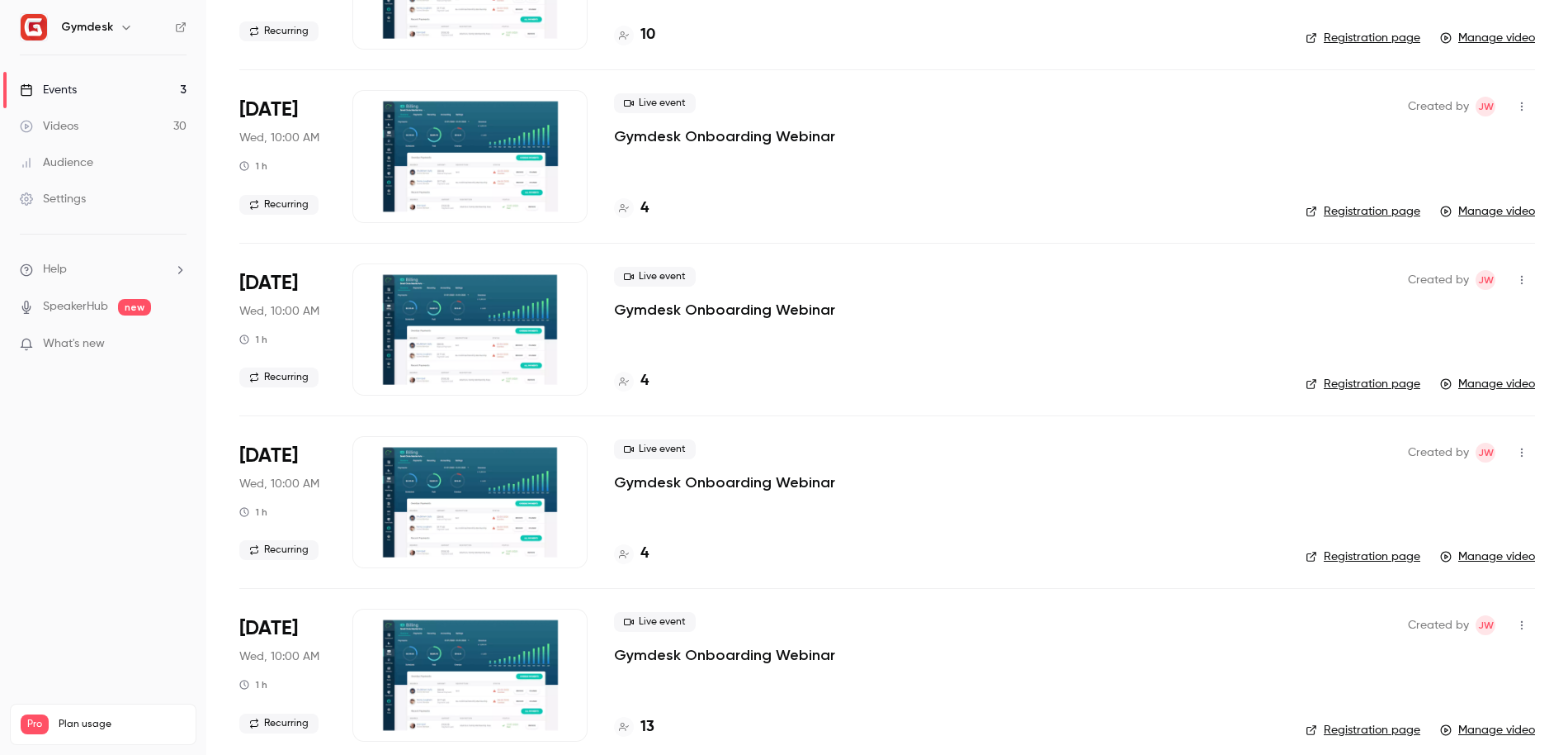
scroll to position [2519, 0]
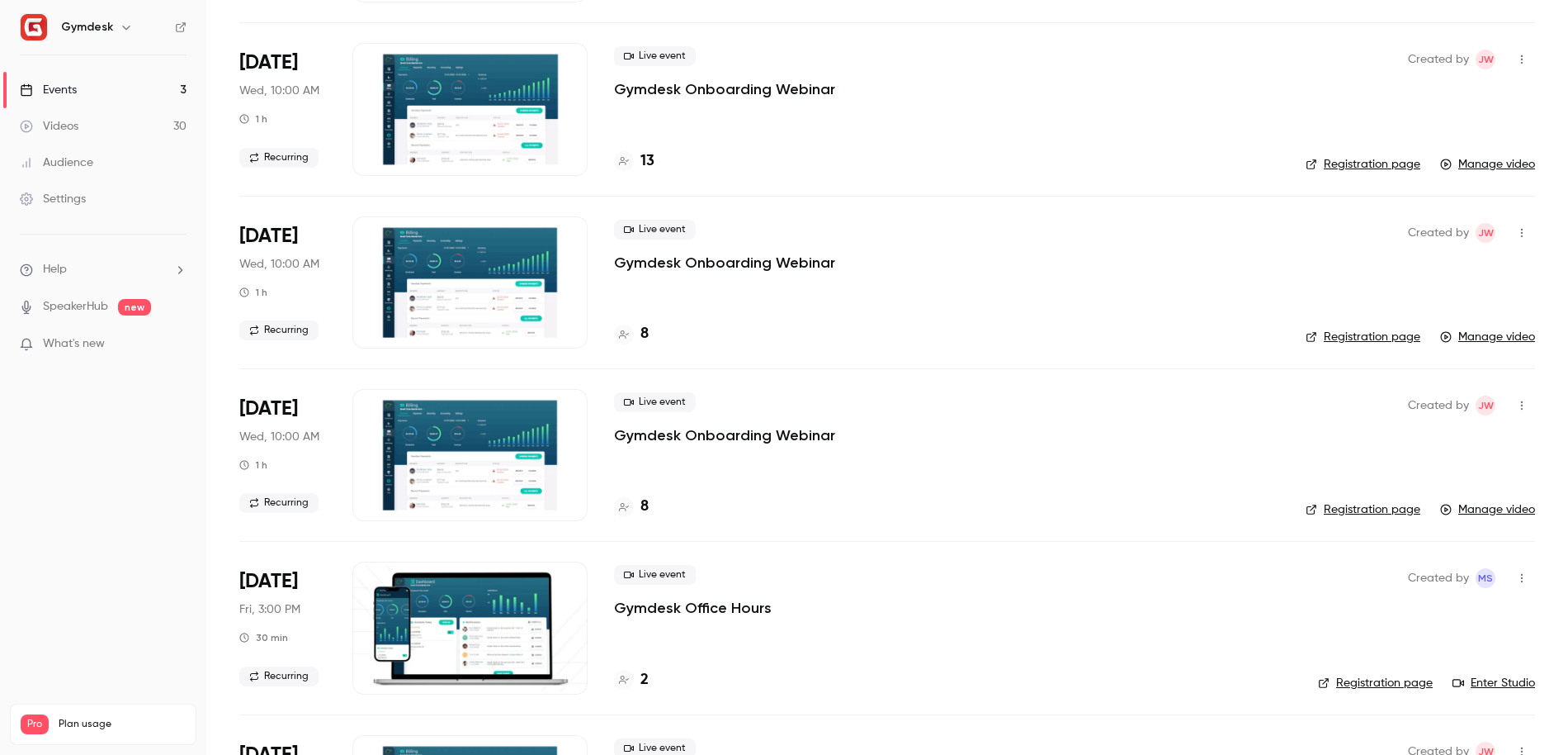
click at [480, 632] on div at bounding box center [470, 627] width 235 height 132
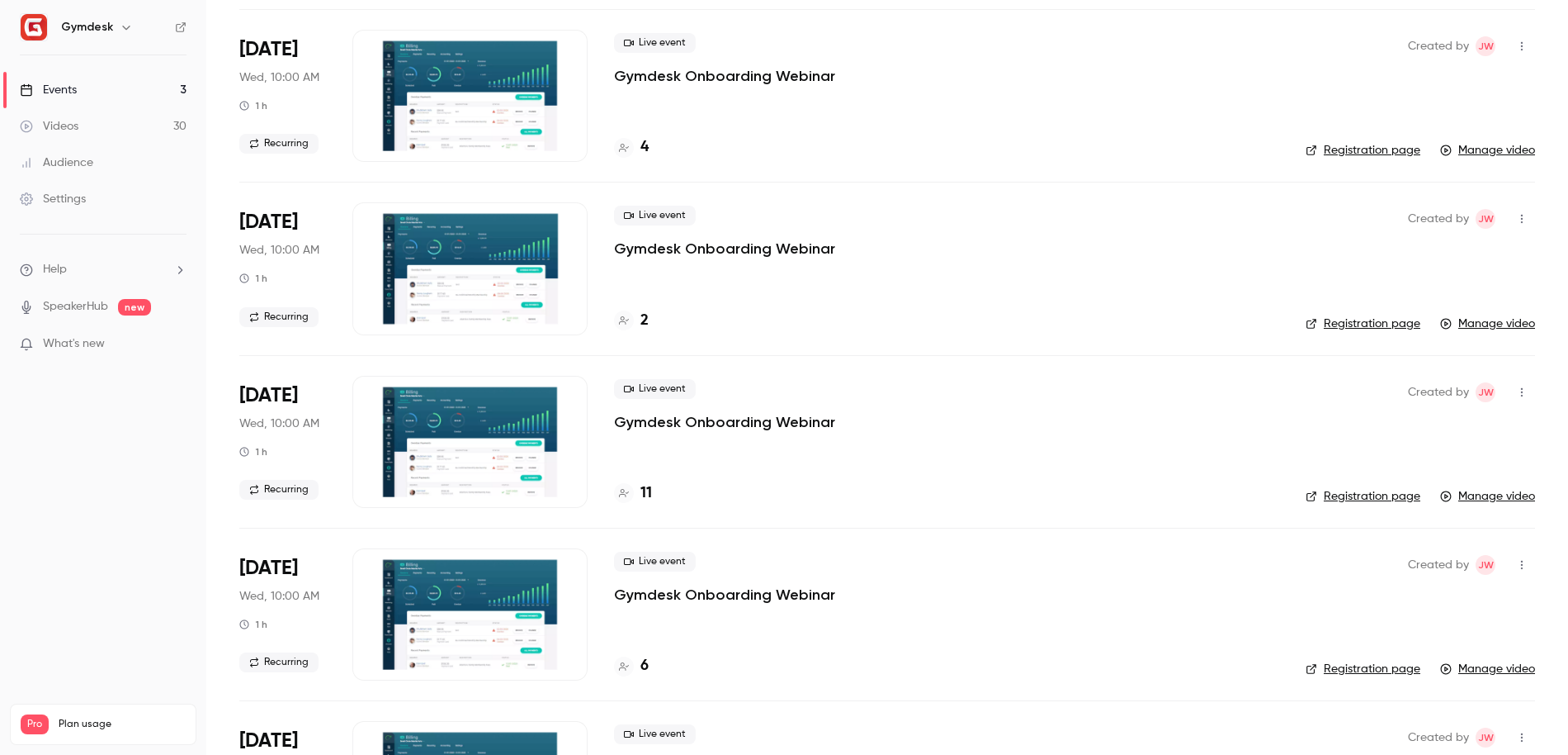
scroll to position [1312, 0]
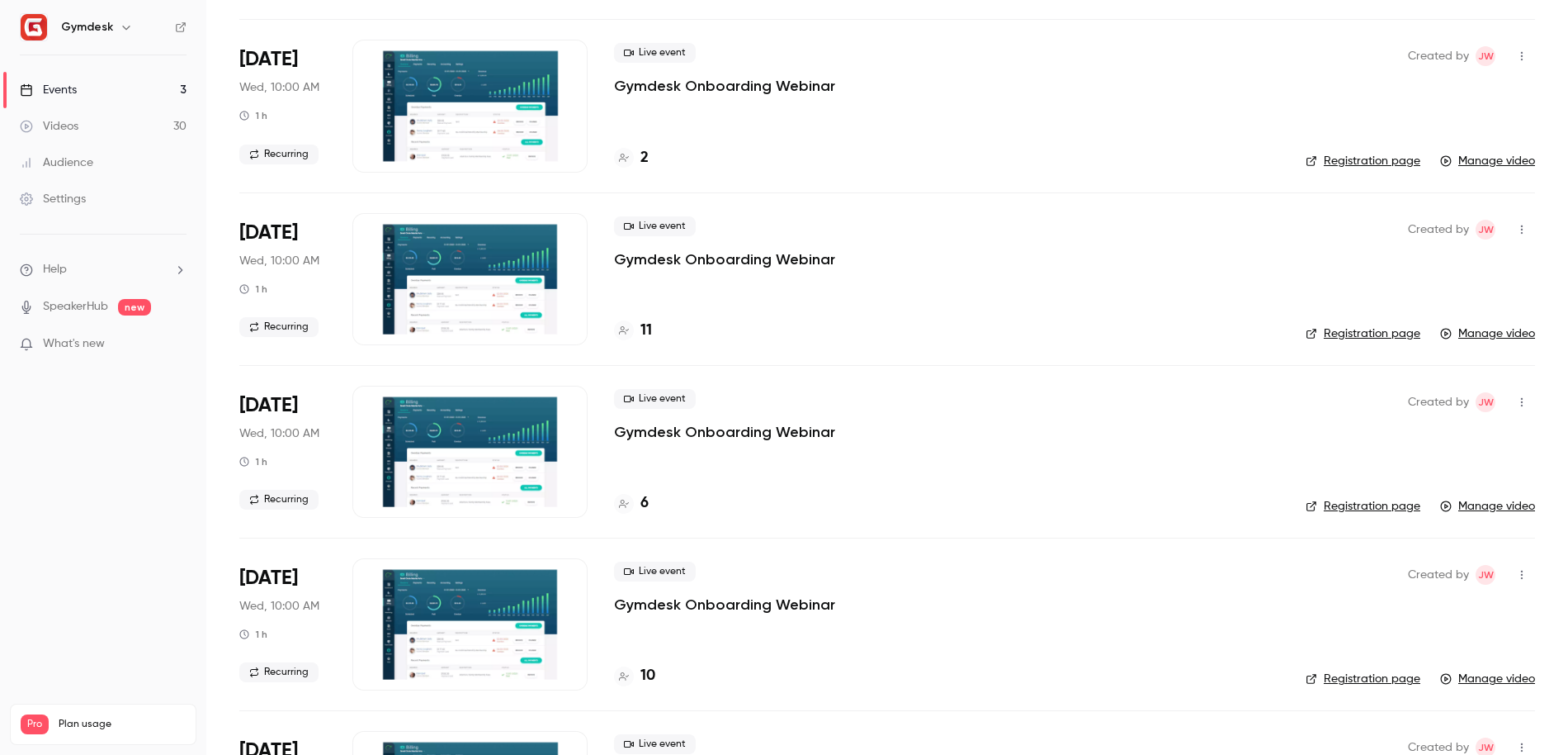
click at [455, 466] on div at bounding box center [470, 451] width 235 height 132
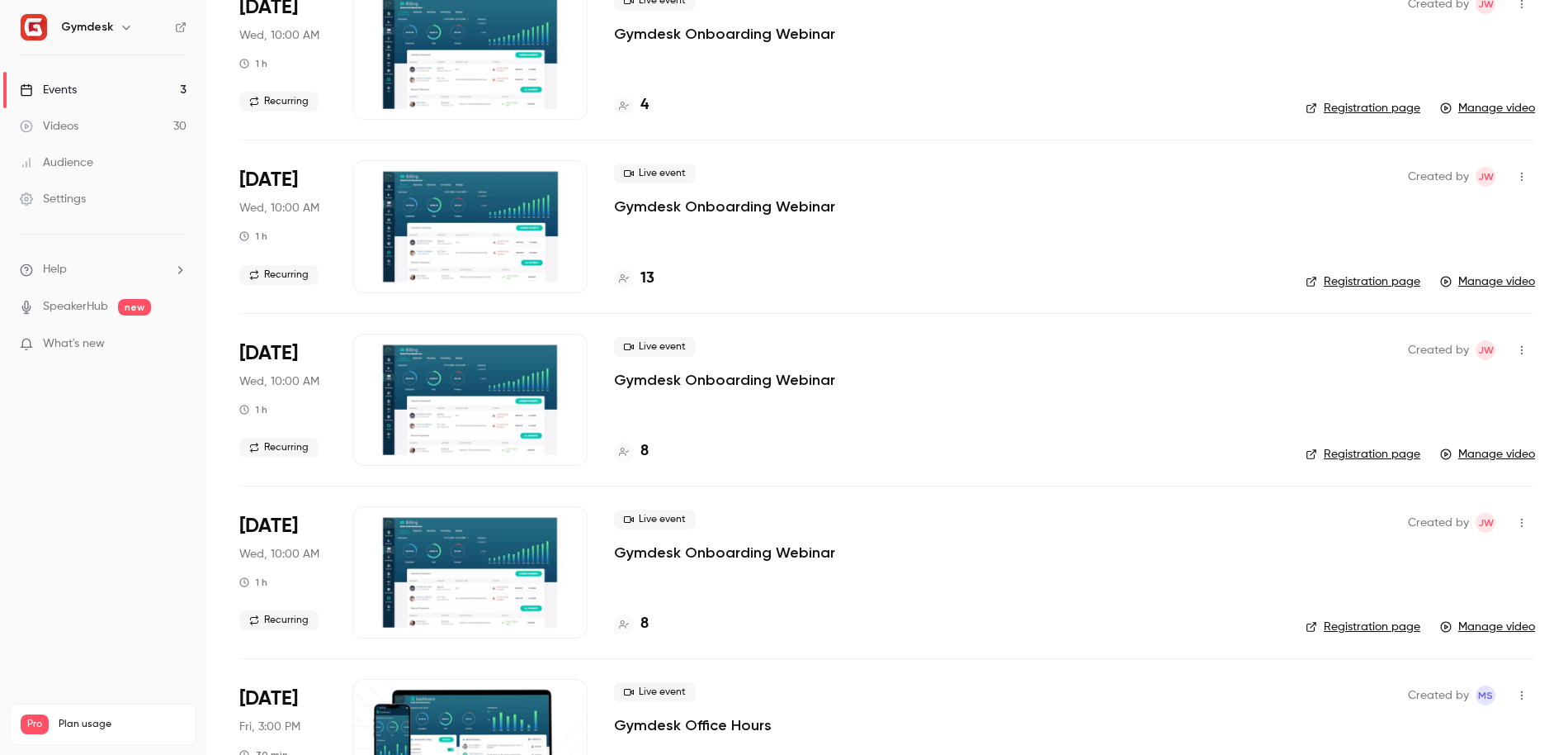
scroll to position [2744, 0]
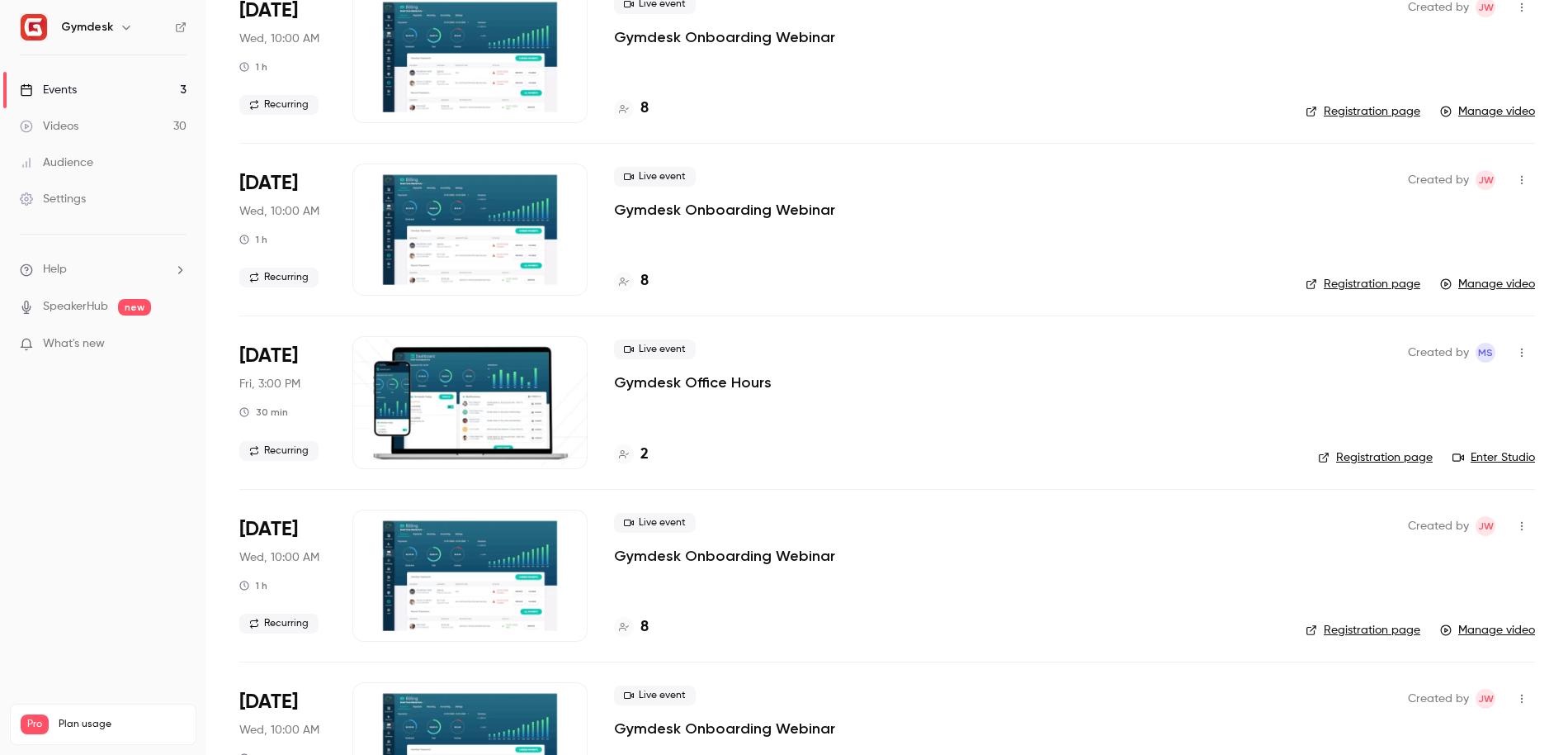
click at [464, 396] on div at bounding box center [470, 402] width 235 height 132
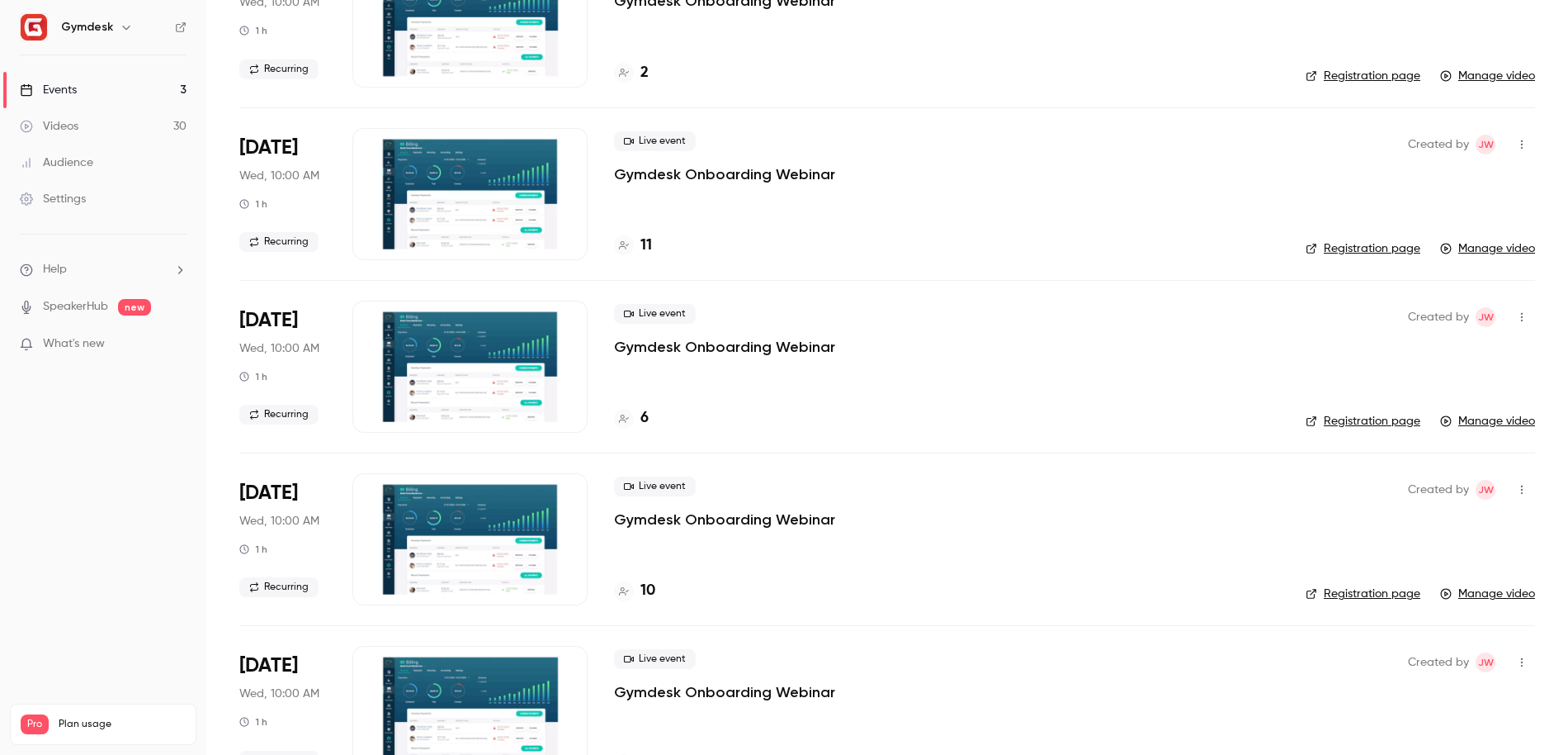
scroll to position [1589, 0]
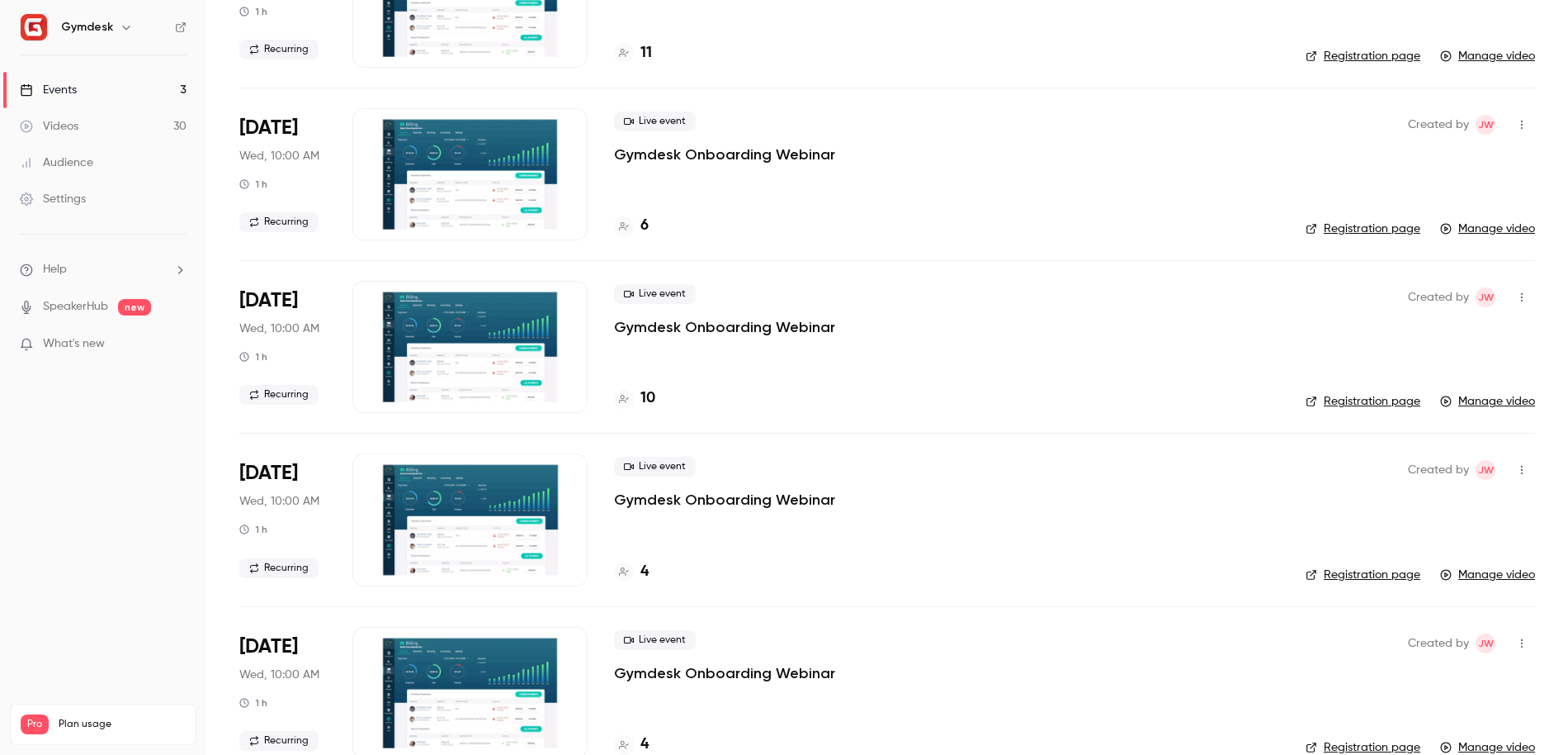
click at [439, 356] on div at bounding box center [470, 346] width 235 height 132
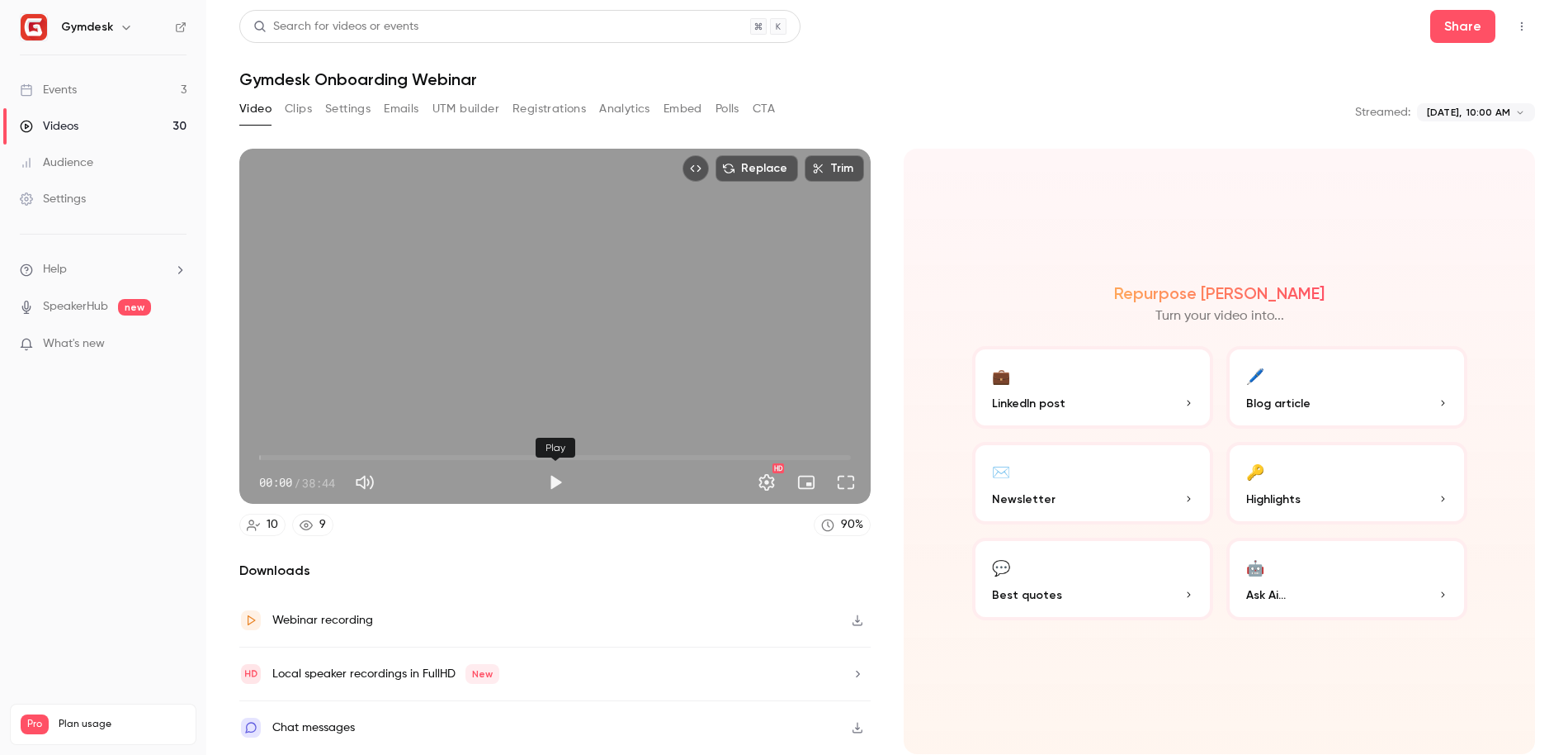
click at [549, 484] on button "Play" at bounding box center [555, 482] width 33 height 33
click at [857, 488] on button "Full screen" at bounding box center [846, 482] width 33 height 33
click at [855, 487] on button "Full screen" at bounding box center [846, 482] width 33 height 33
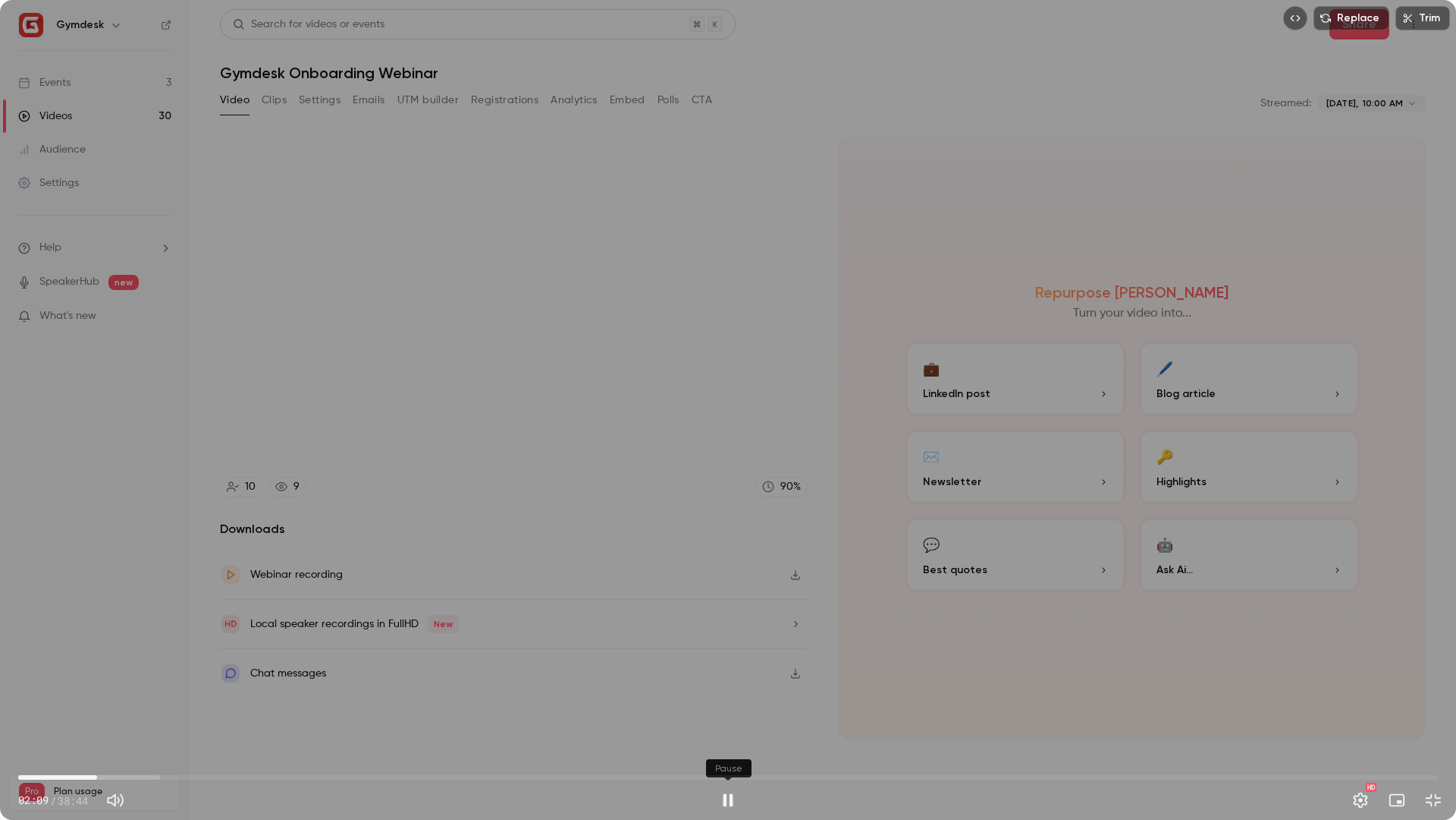
click at [726, 693] on button "Pause" at bounding box center [728, 800] width 30 height 30
type input "*****"
